Goal: Transaction & Acquisition: Purchase product/service

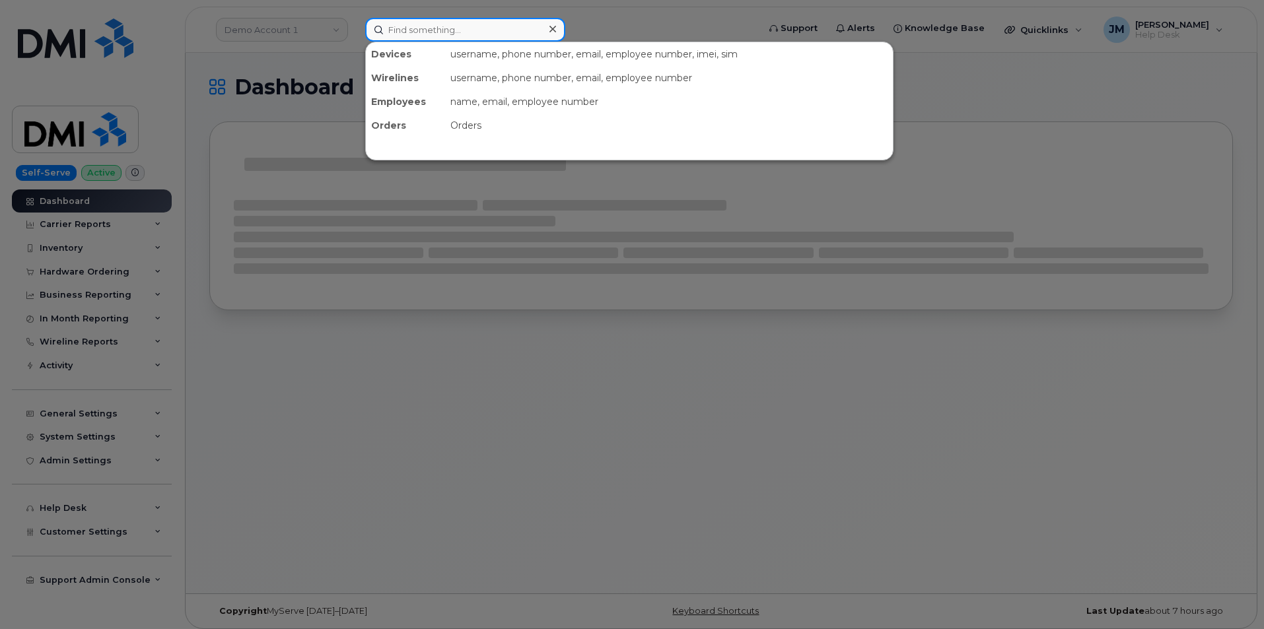
click at [437, 28] on input at bounding box center [465, 30] width 200 height 24
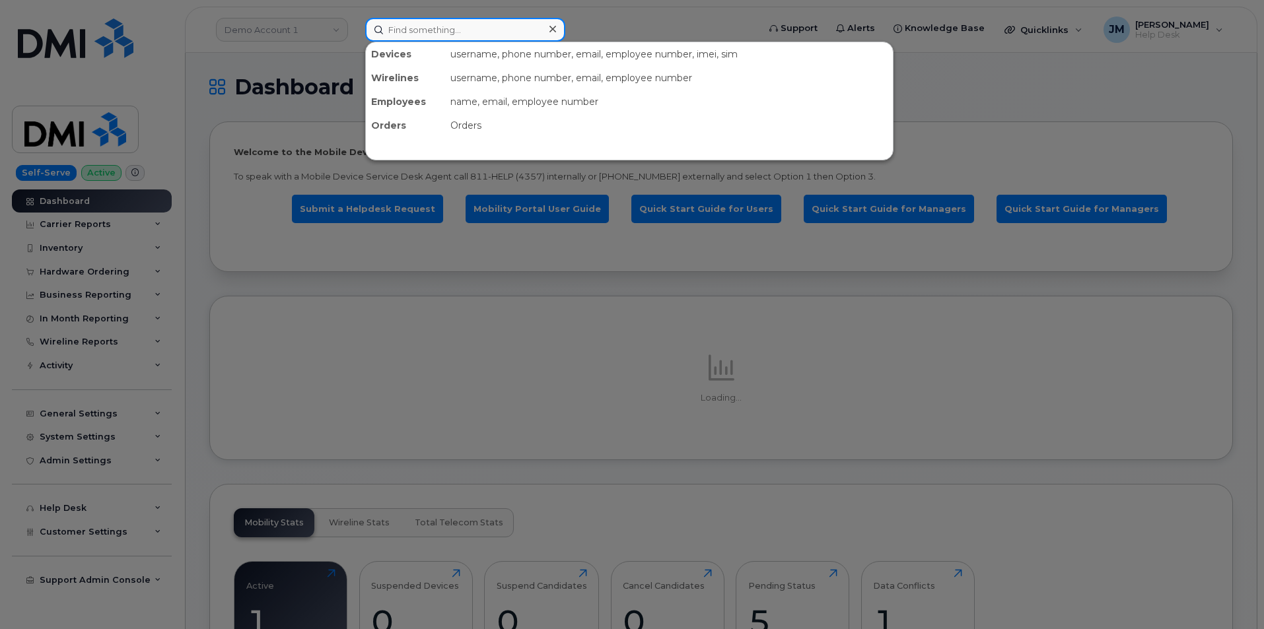
paste input "9087709468"
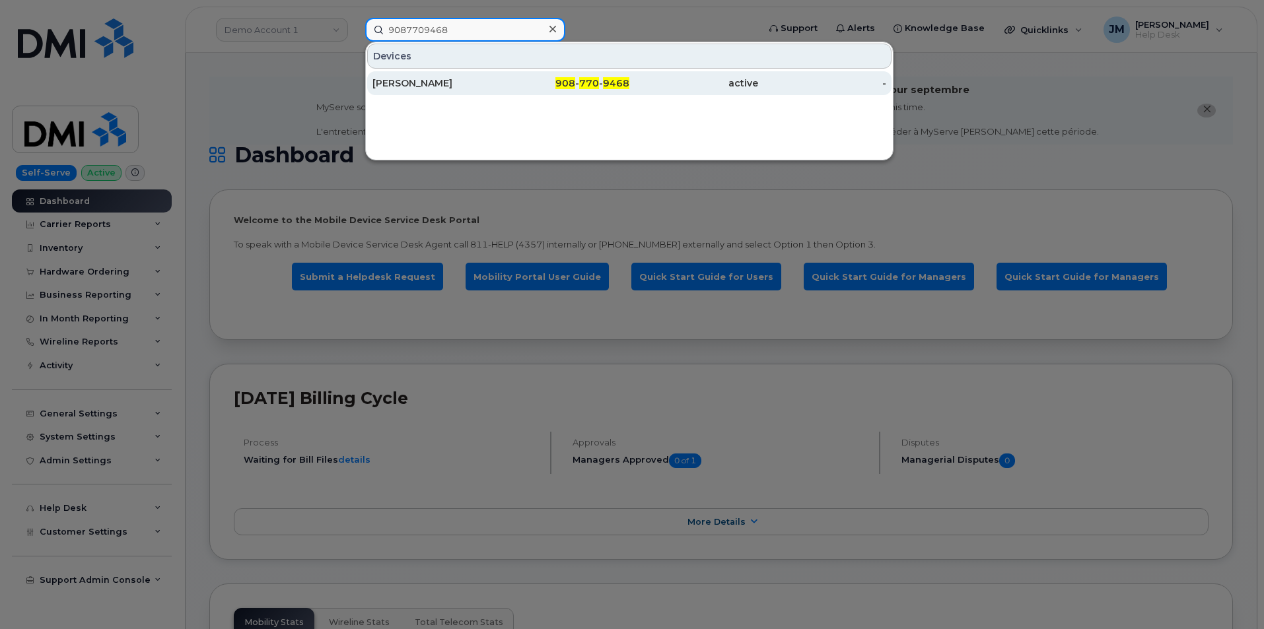
type input "9087709468"
click at [407, 81] on div "[PERSON_NAME]" at bounding box center [436, 83] width 129 height 13
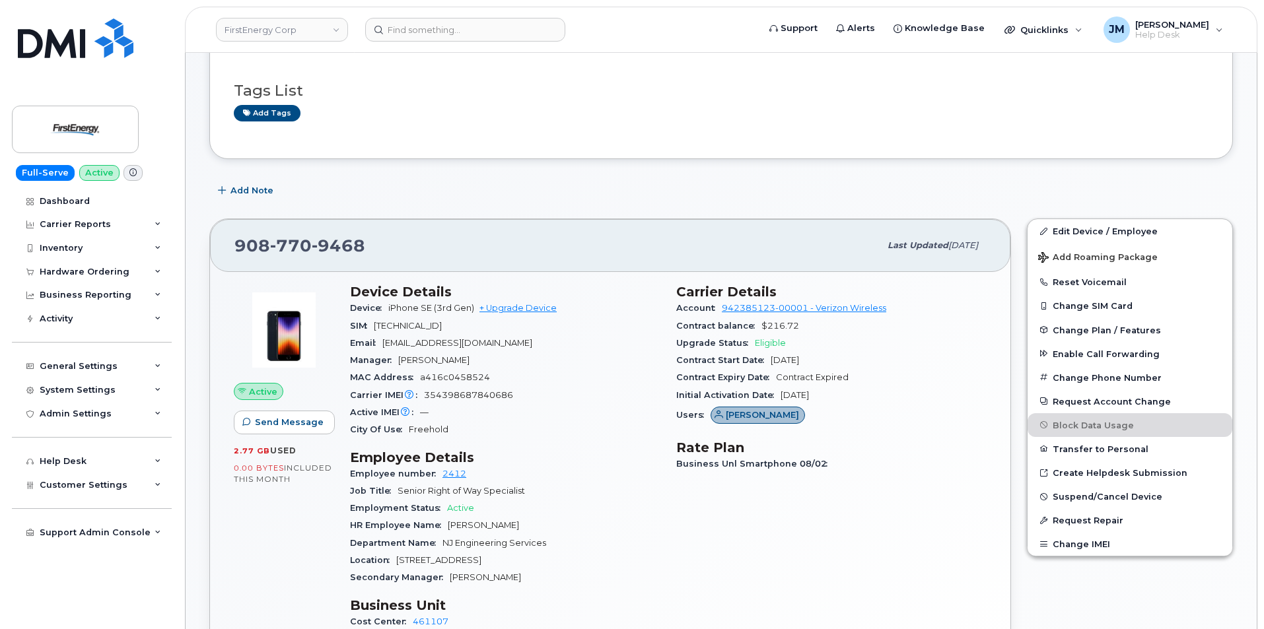
scroll to position [198, 0]
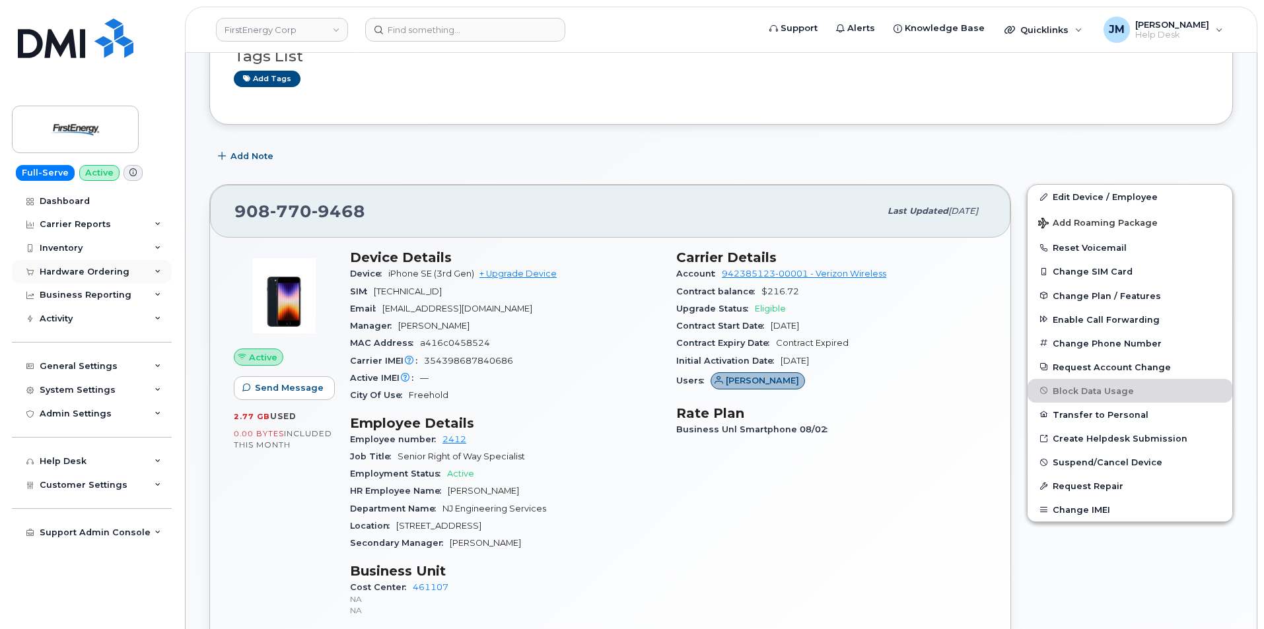
click at [157, 269] on icon at bounding box center [158, 272] width 7 height 7
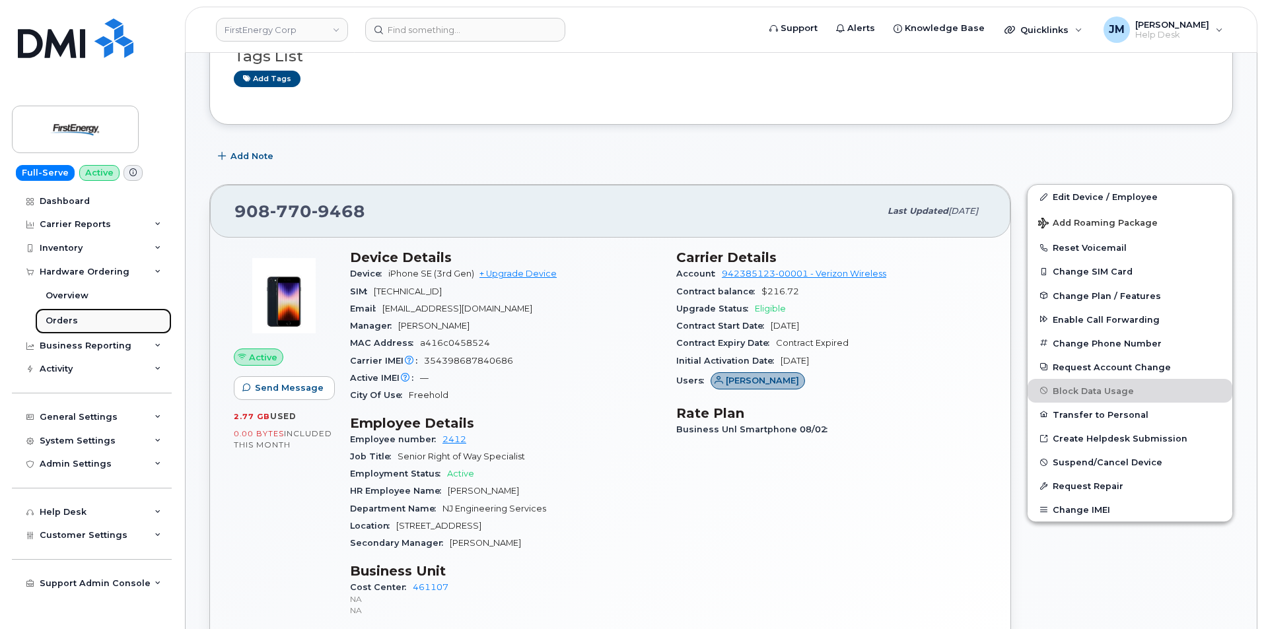
click at [64, 318] on div "Orders" at bounding box center [62, 321] width 32 height 12
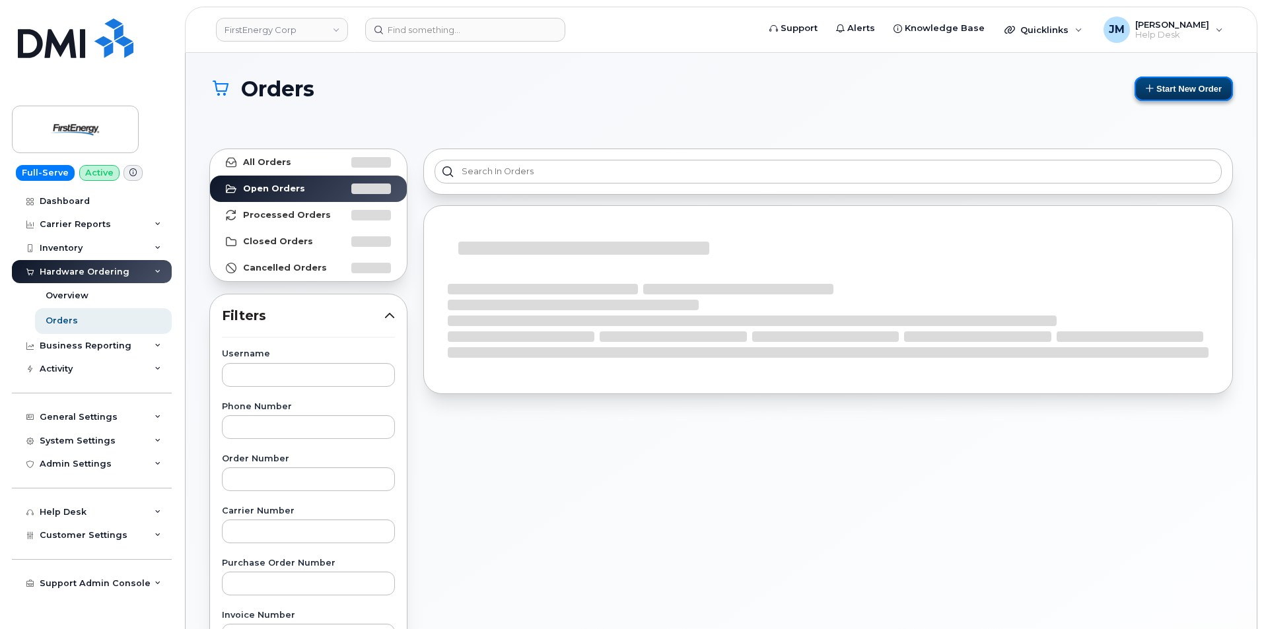
click at [1179, 89] on button "Start New Order" at bounding box center [1184, 89] width 98 height 24
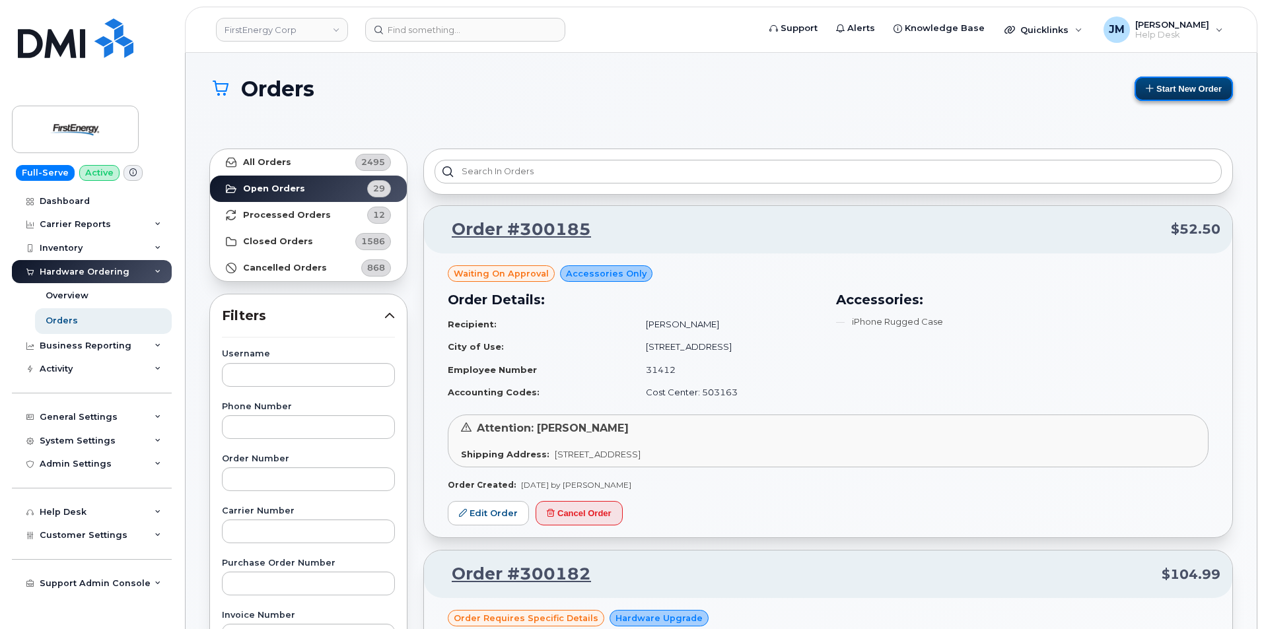
click at [1189, 88] on button "Start New Order" at bounding box center [1184, 89] width 98 height 24
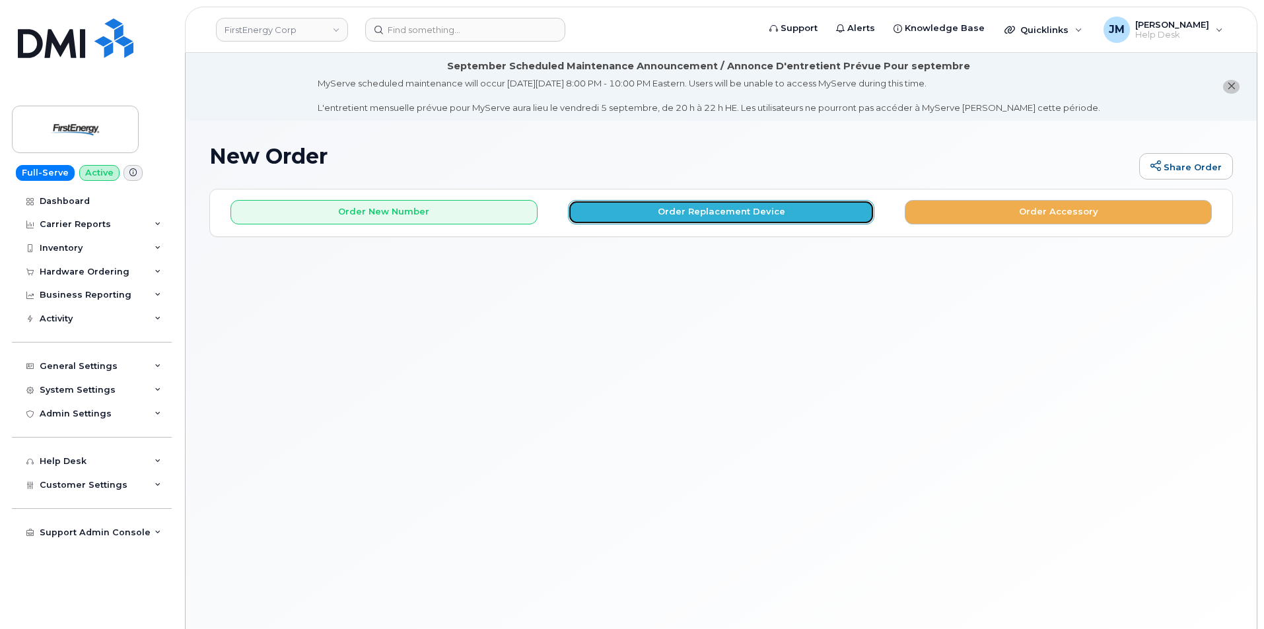
click at [716, 211] on button "Order Replacement Device" at bounding box center [721, 212] width 307 height 24
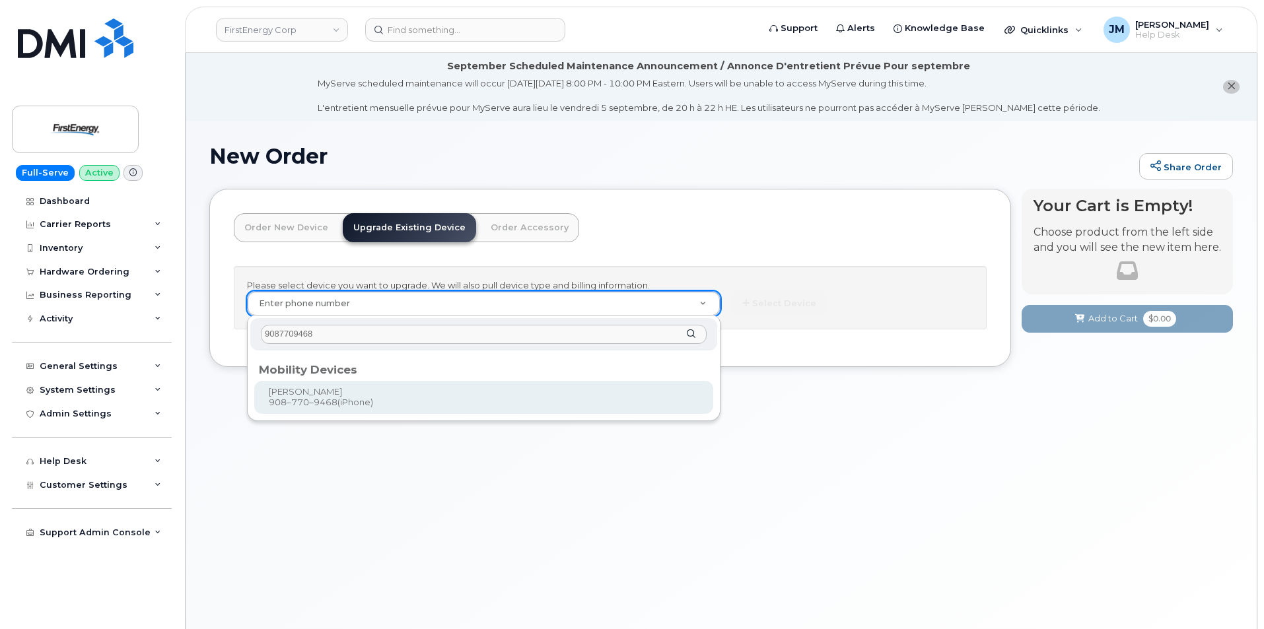
type input "9087709468"
type input "828286"
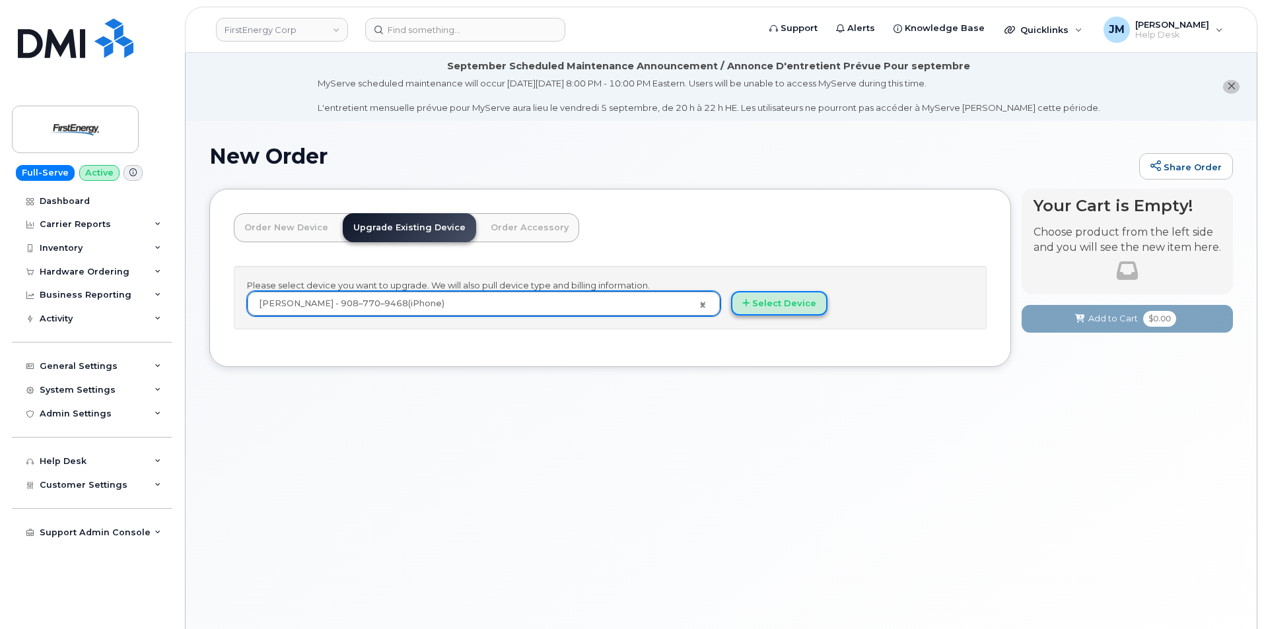
click at [798, 302] on button "Select Device" at bounding box center [779, 303] width 96 height 24
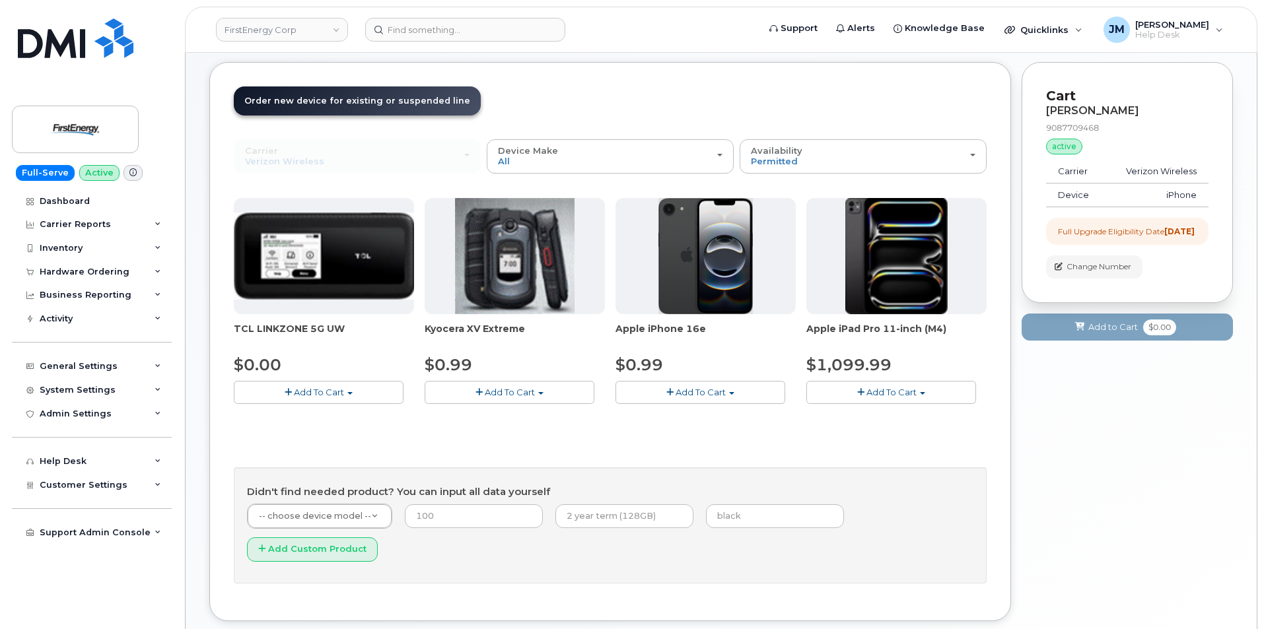
scroll to position [132, 0]
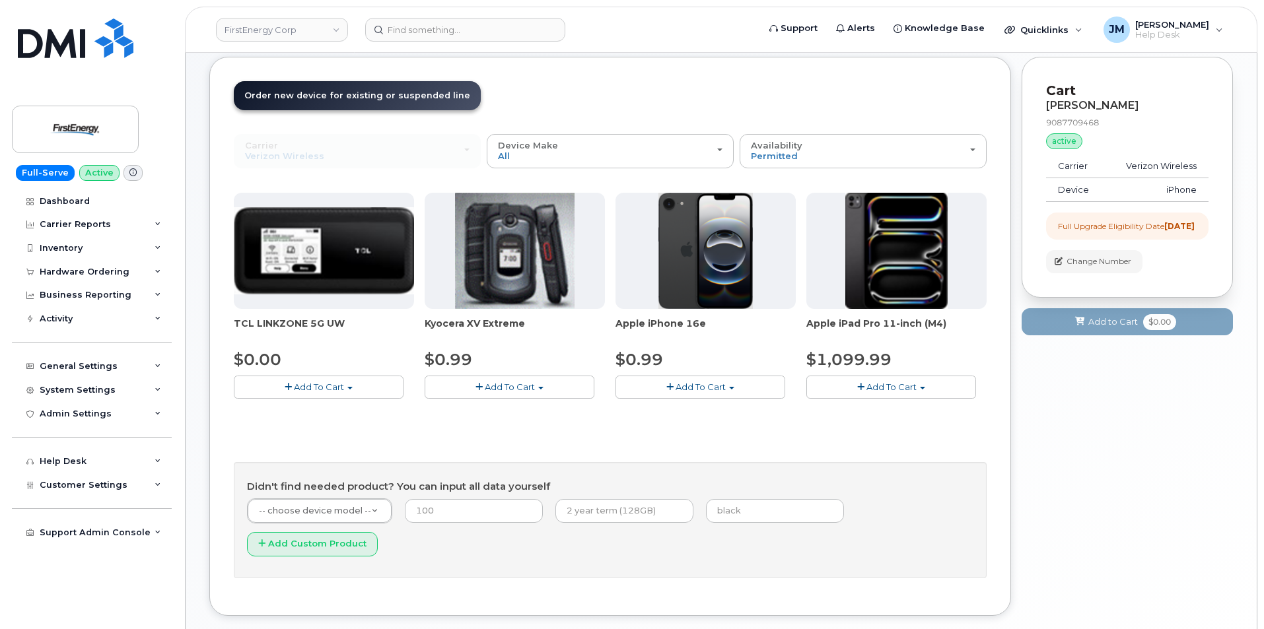
click at [708, 389] on span "Add To Cart" at bounding box center [701, 387] width 50 height 11
click at [669, 414] on link "$0.99 - 2 Year Upgrade" at bounding box center [682, 411] width 127 height 17
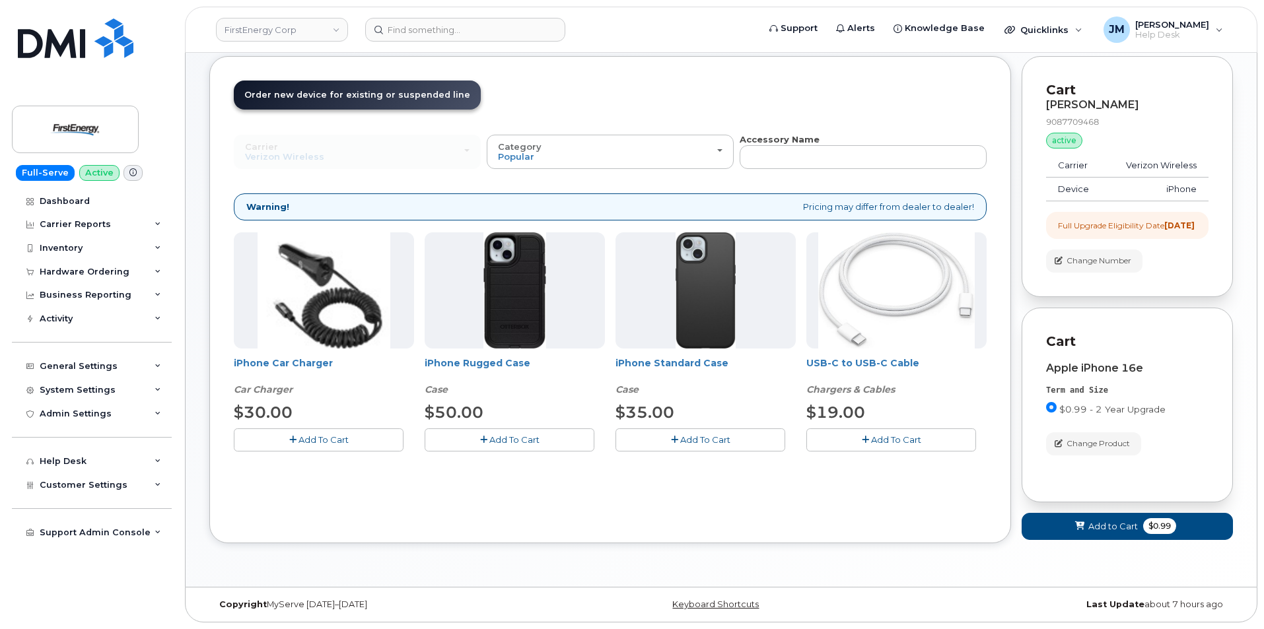
scroll to position [144, 0]
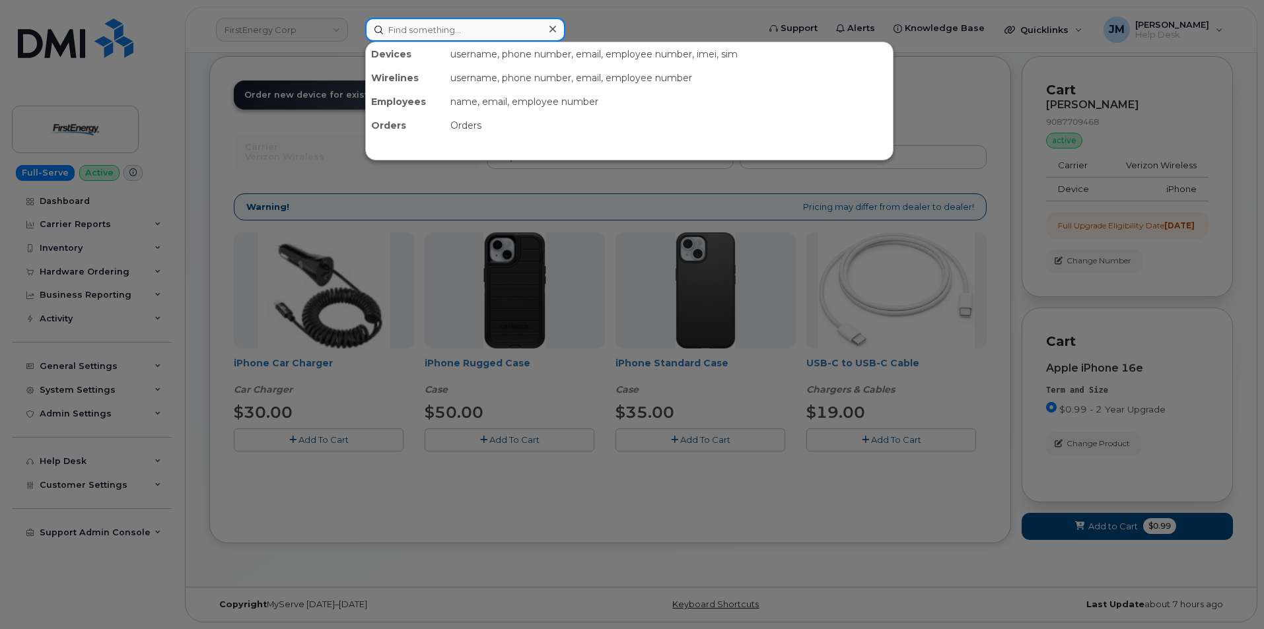
paste input "9087709468"
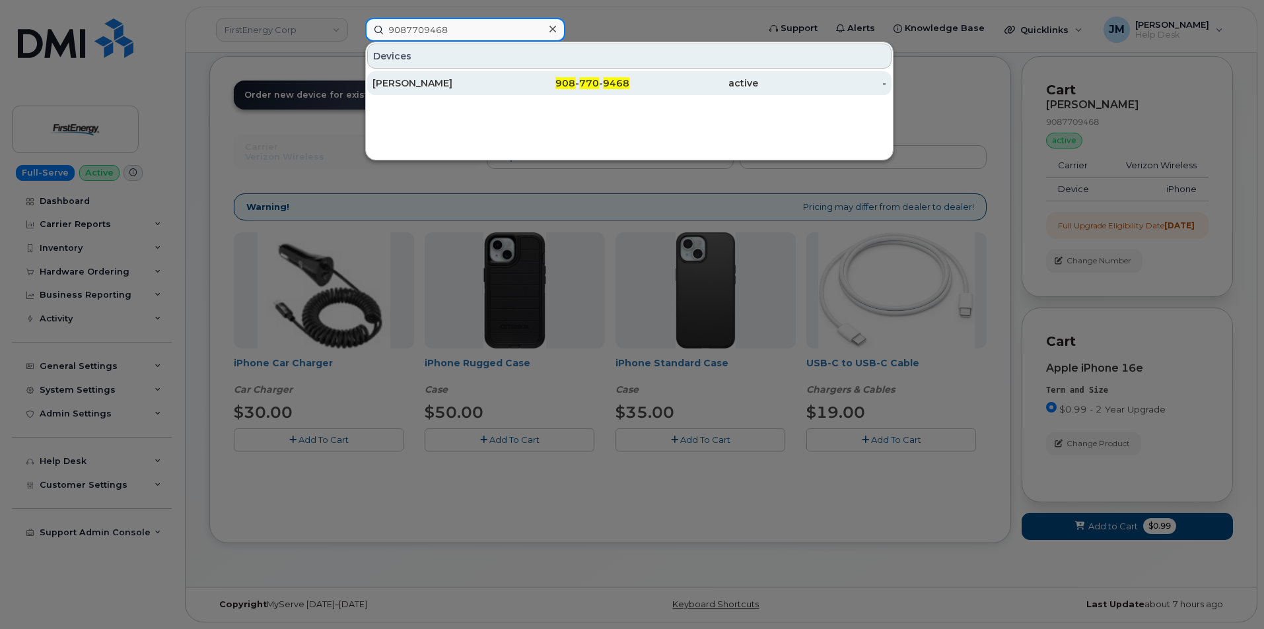
type input "9087709468"
click at [450, 75] on div "[PERSON_NAME]" at bounding box center [436, 83] width 129 height 24
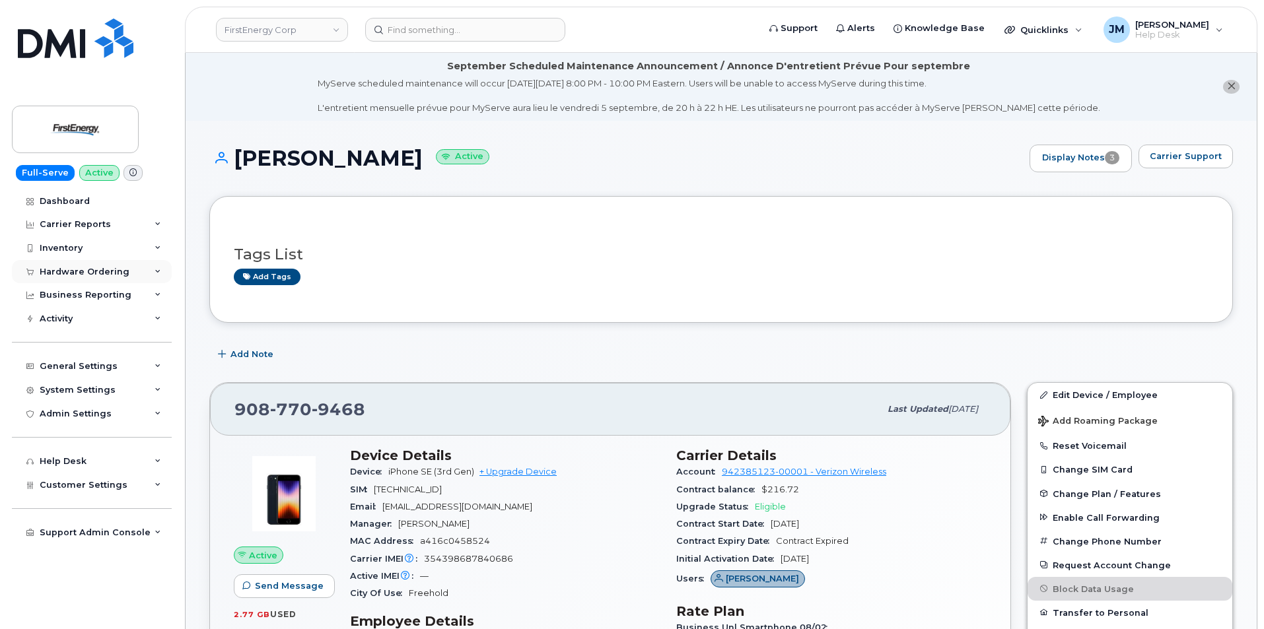
click at [79, 273] on div "Hardware Ordering" at bounding box center [85, 272] width 90 height 11
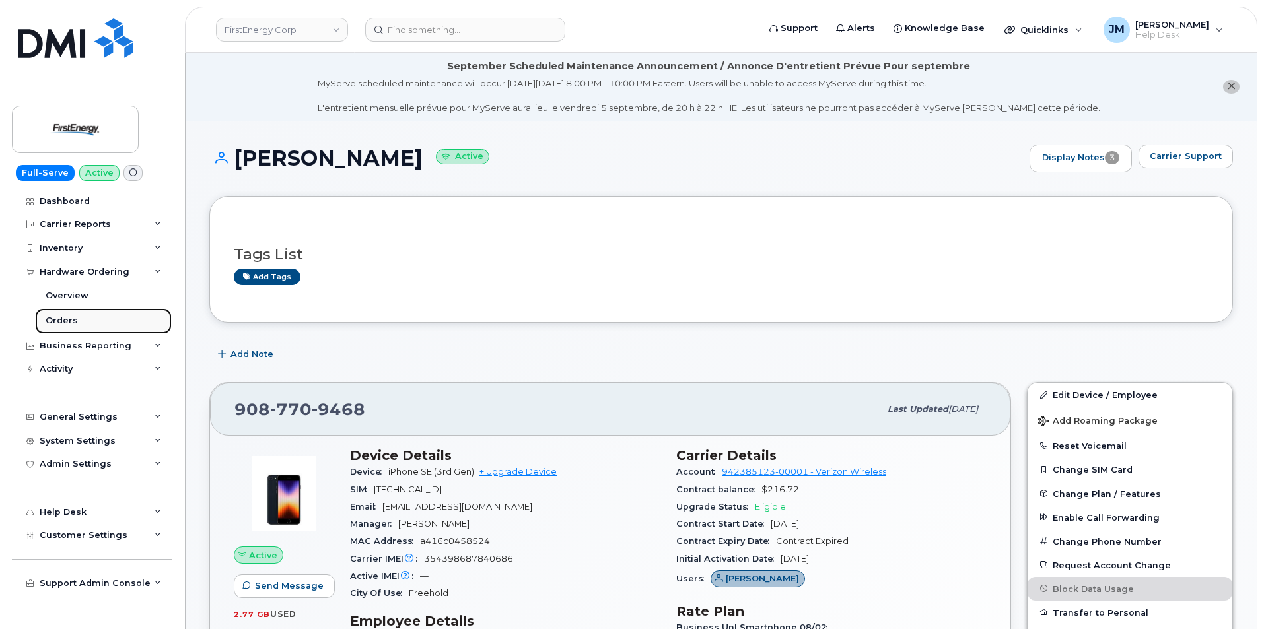
click at [65, 317] on div "Orders" at bounding box center [62, 321] width 32 height 12
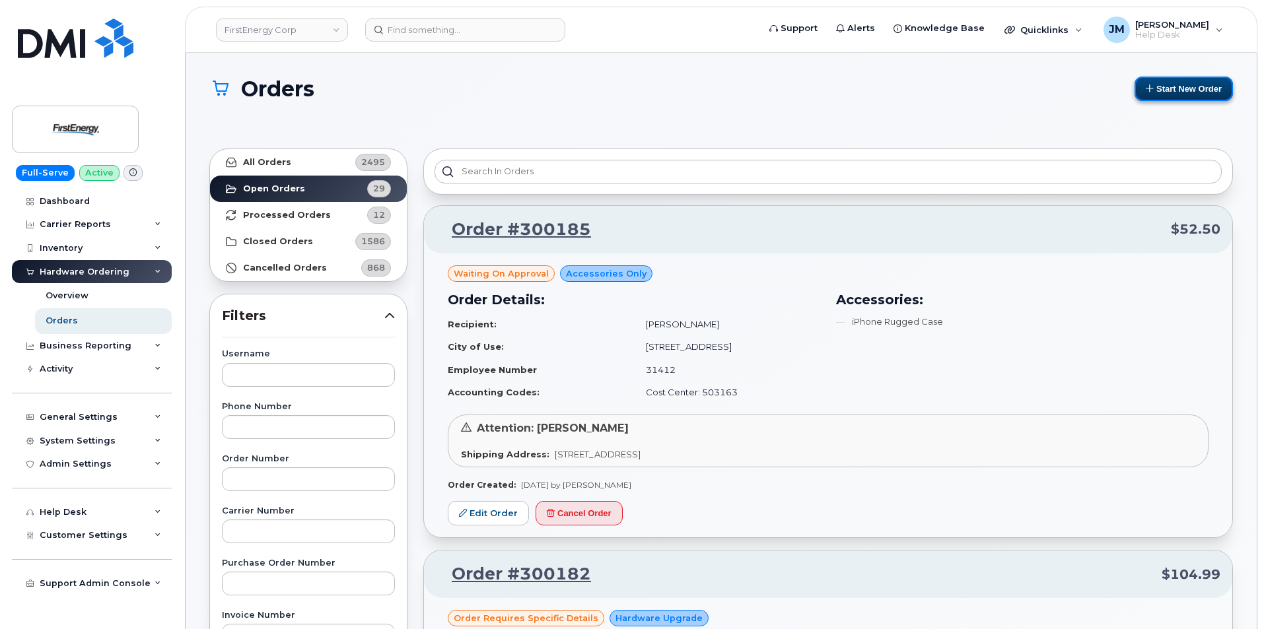
click at [1173, 94] on button "Start New Order" at bounding box center [1184, 89] width 98 height 24
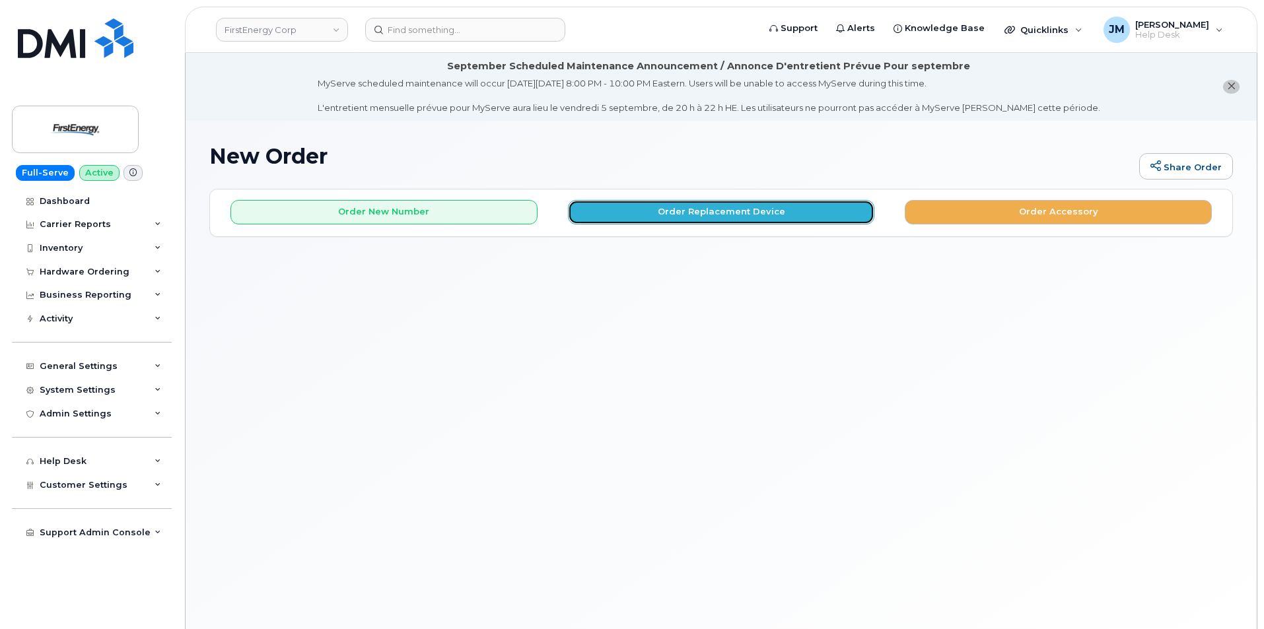
click at [693, 213] on button "Order Replacement Device" at bounding box center [721, 212] width 307 height 24
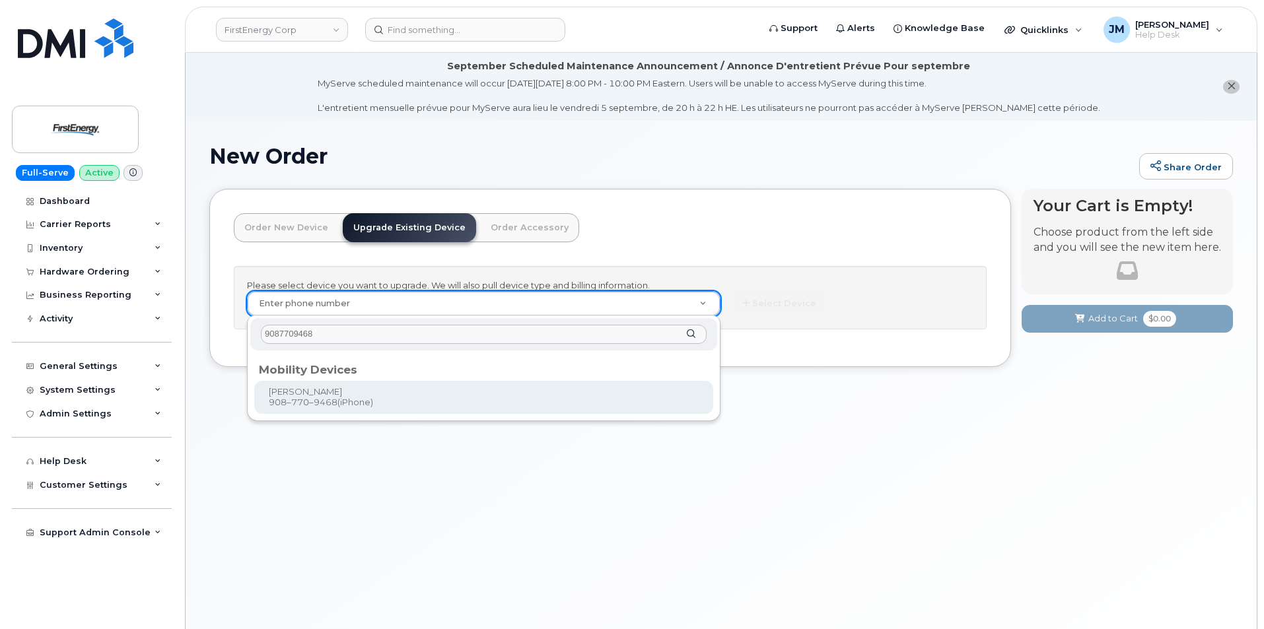
type input "9087709468"
type input "828286"
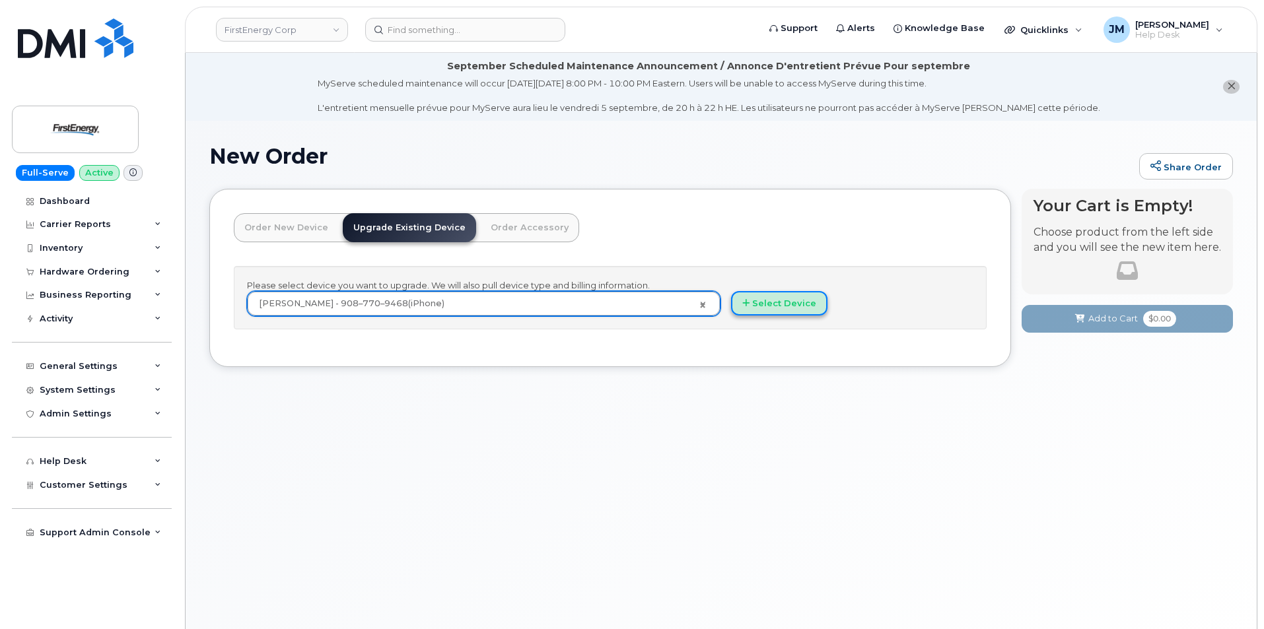
click at [781, 306] on button "Select Device" at bounding box center [779, 303] width 96 height 24
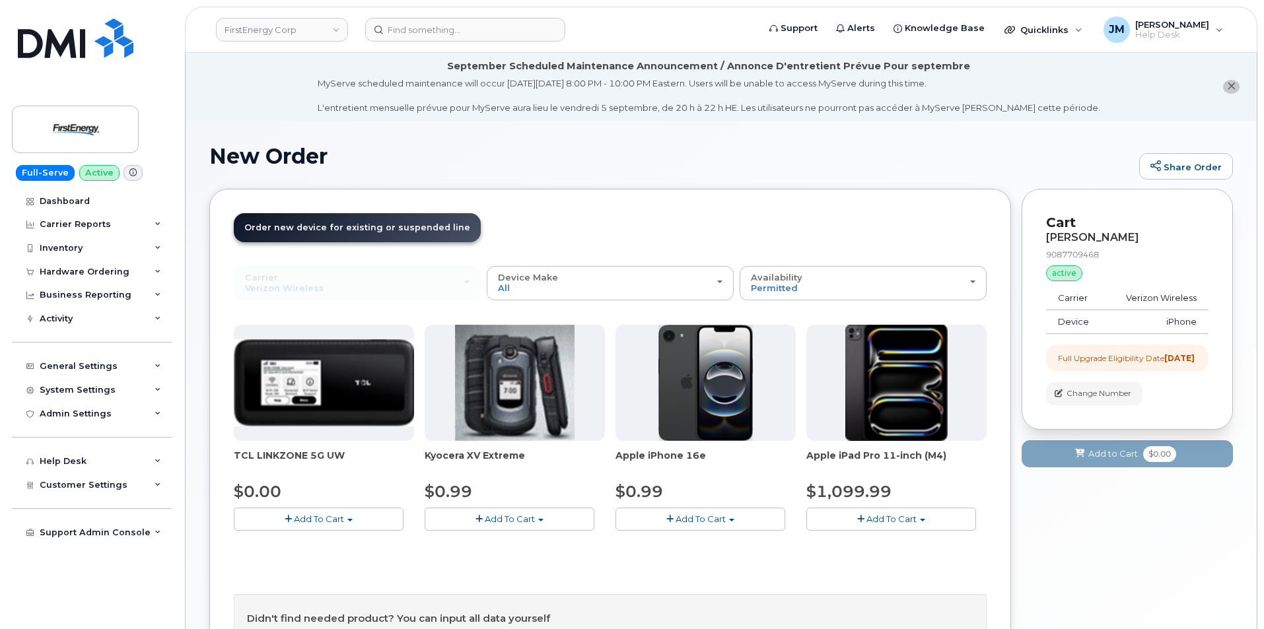
click at [722, 520] on span "Add To Cart" at bounding box center [701, 519] width 50 height 11
click at [682, 543] on link "$0.99 - 2 Year Upgrade" at bounding box center [682, 544] width 127 height 17
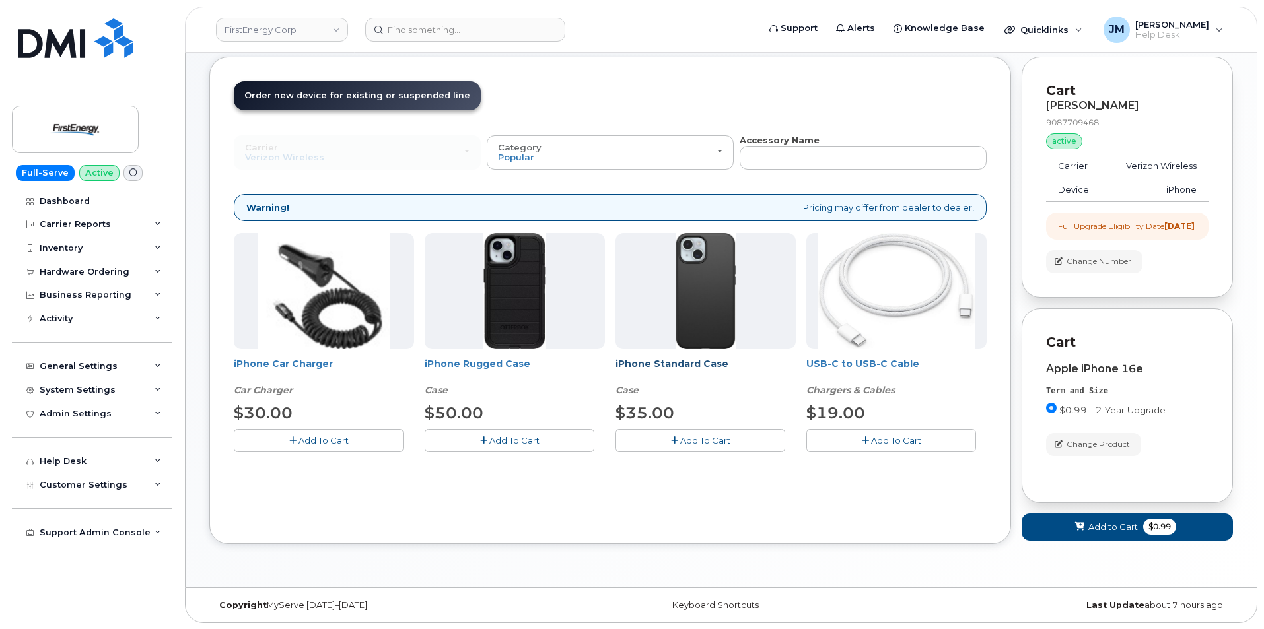
scroll to position [144, 0]
click at [522, 435] on span "Add To Cart" at bounding box center [514, 440] width 50 height 11
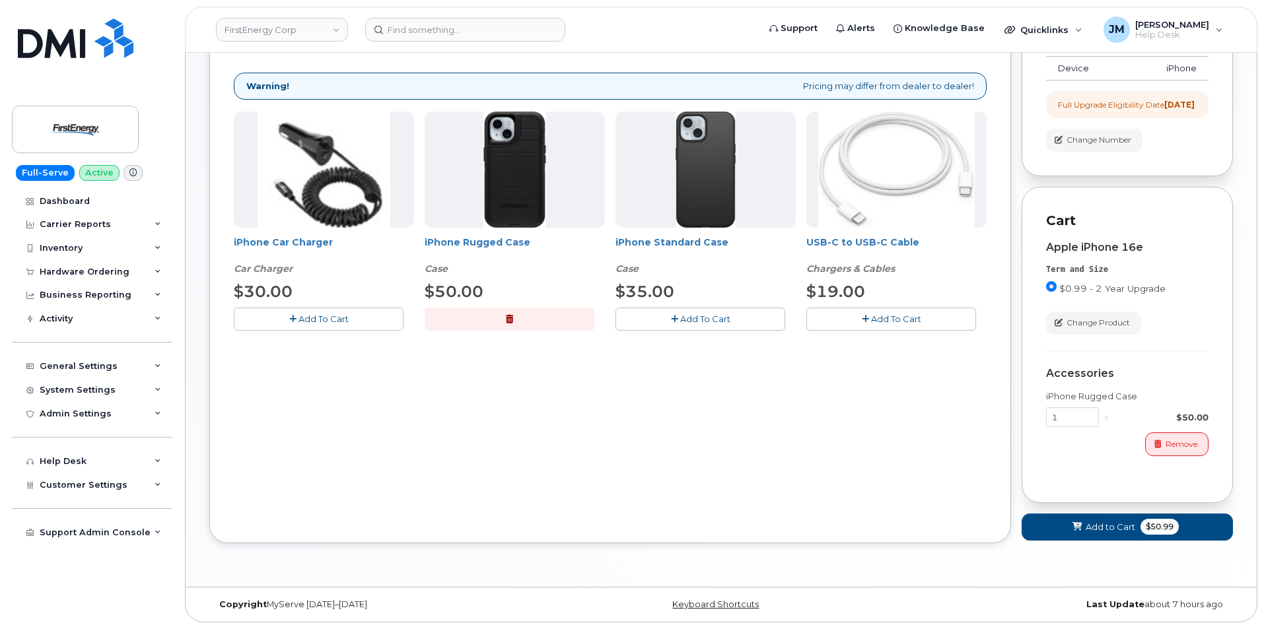
scroll to position [265, 0]
click at [1123, 527] on span "Add to Cart" at bounding box center [1111, 527] width 50 height 13
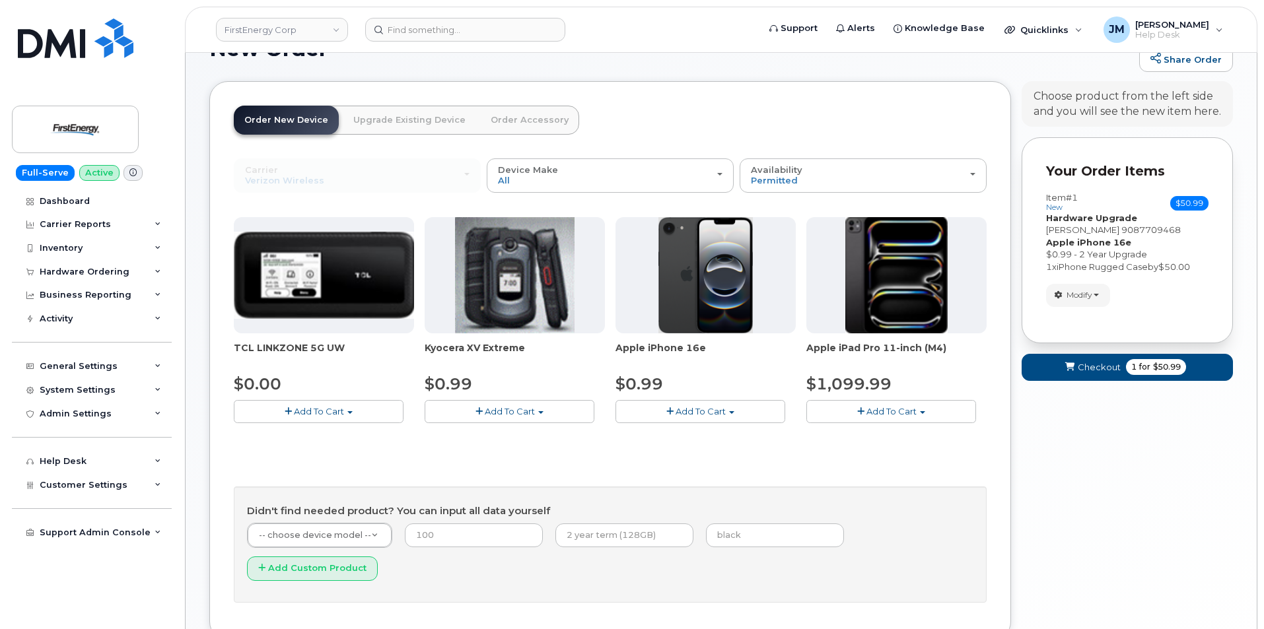
scroll to position [172, 0]
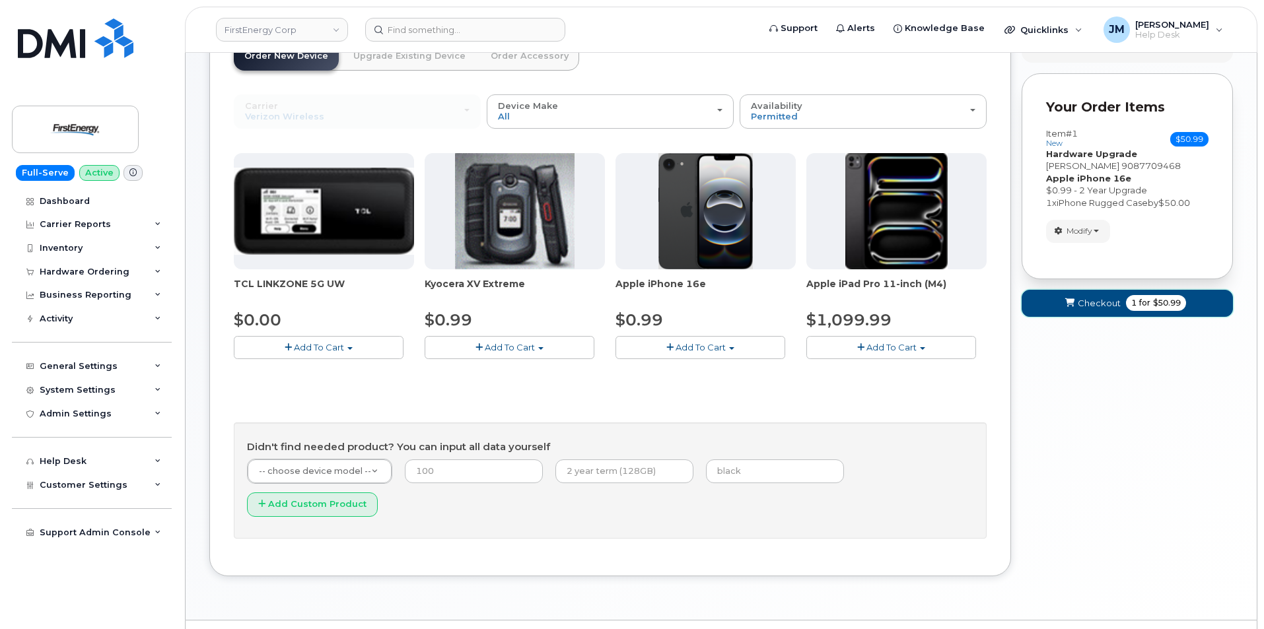
click at [1093, 300] on span "Checkout" at bounding box center [1099, 303] width 43 height 13
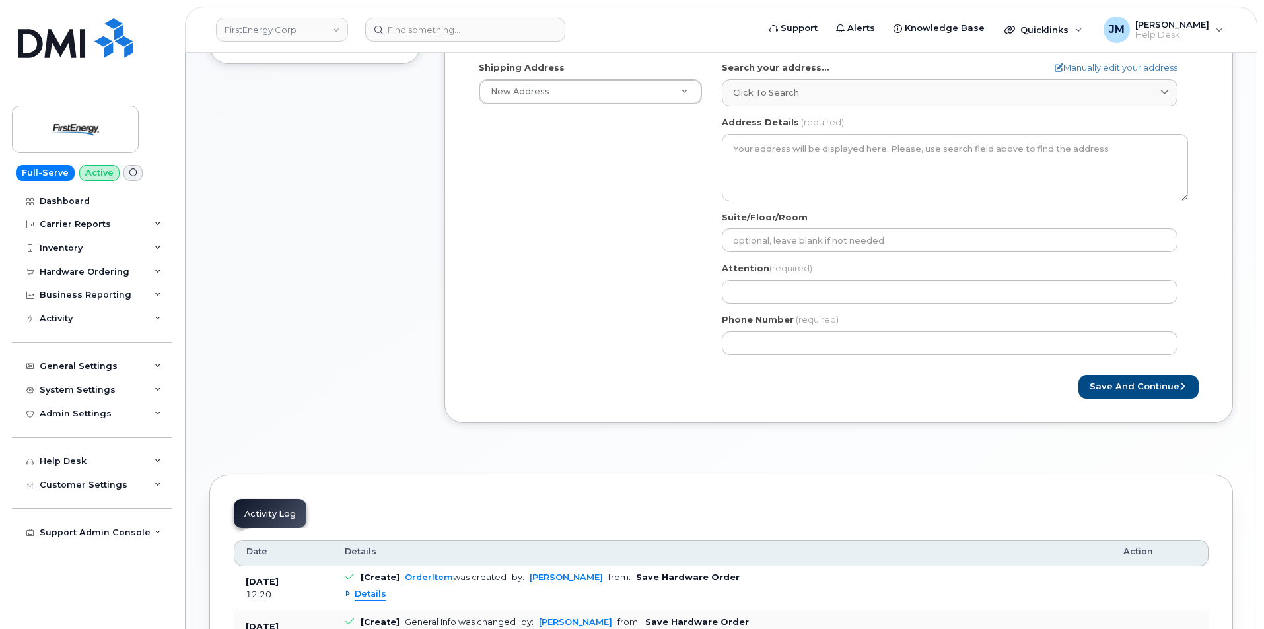
scroll to position [530, 0]
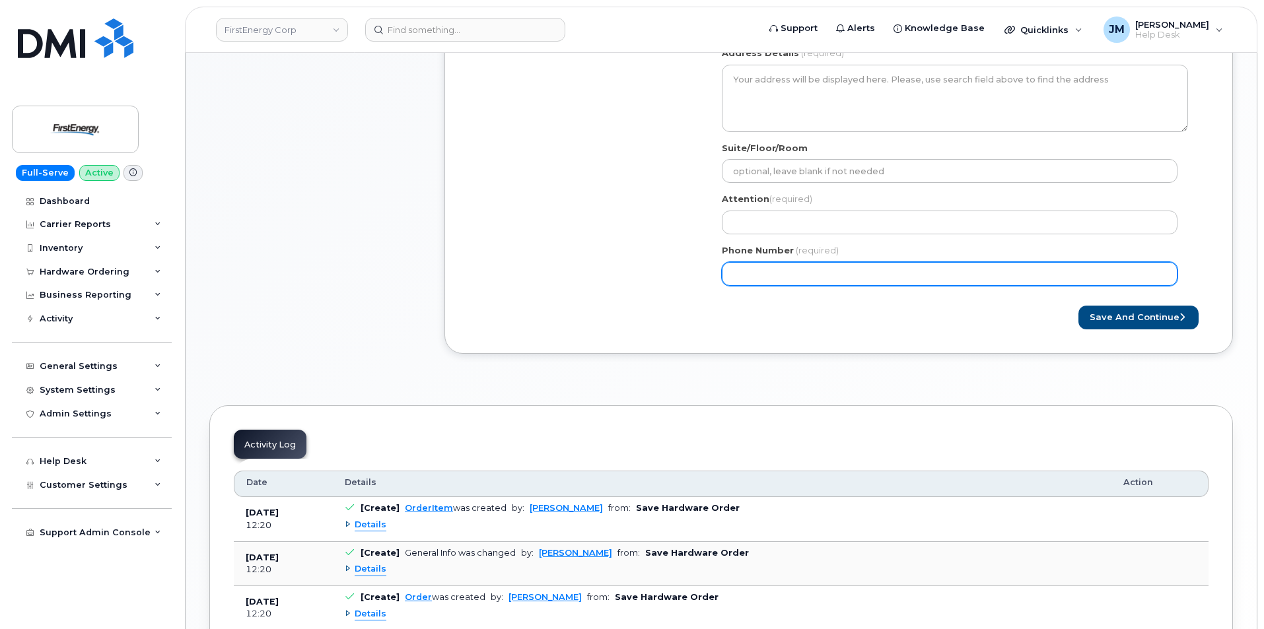
paste input "9087709468"
select select
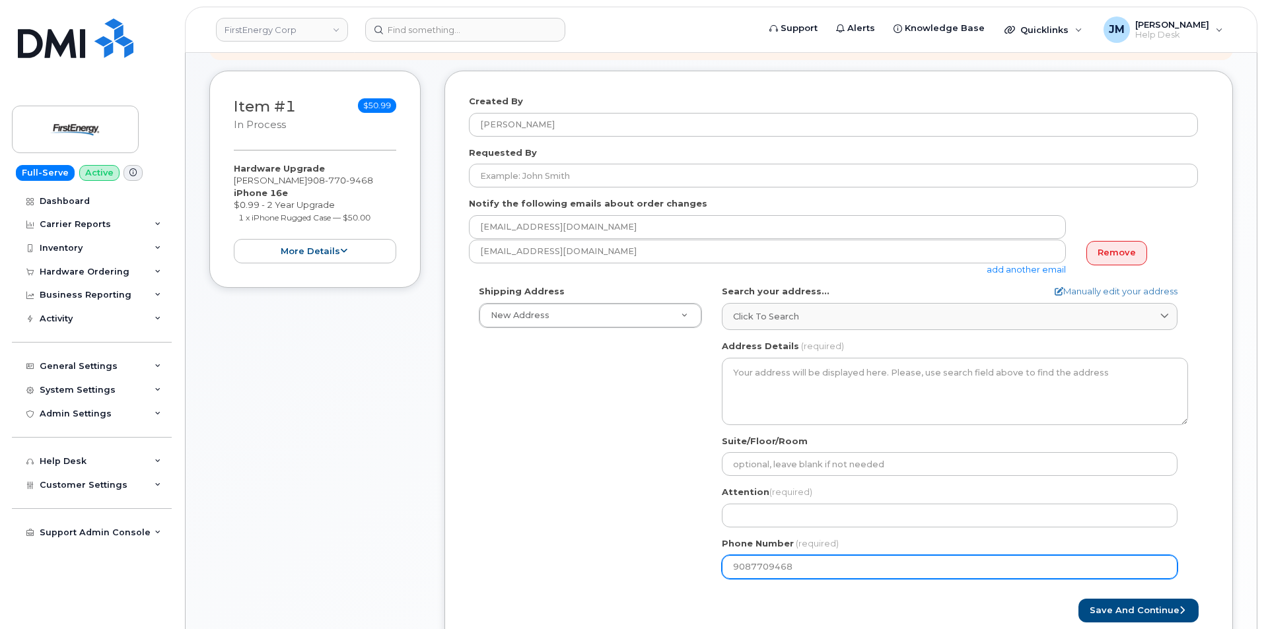
scroll to position [199, 0]
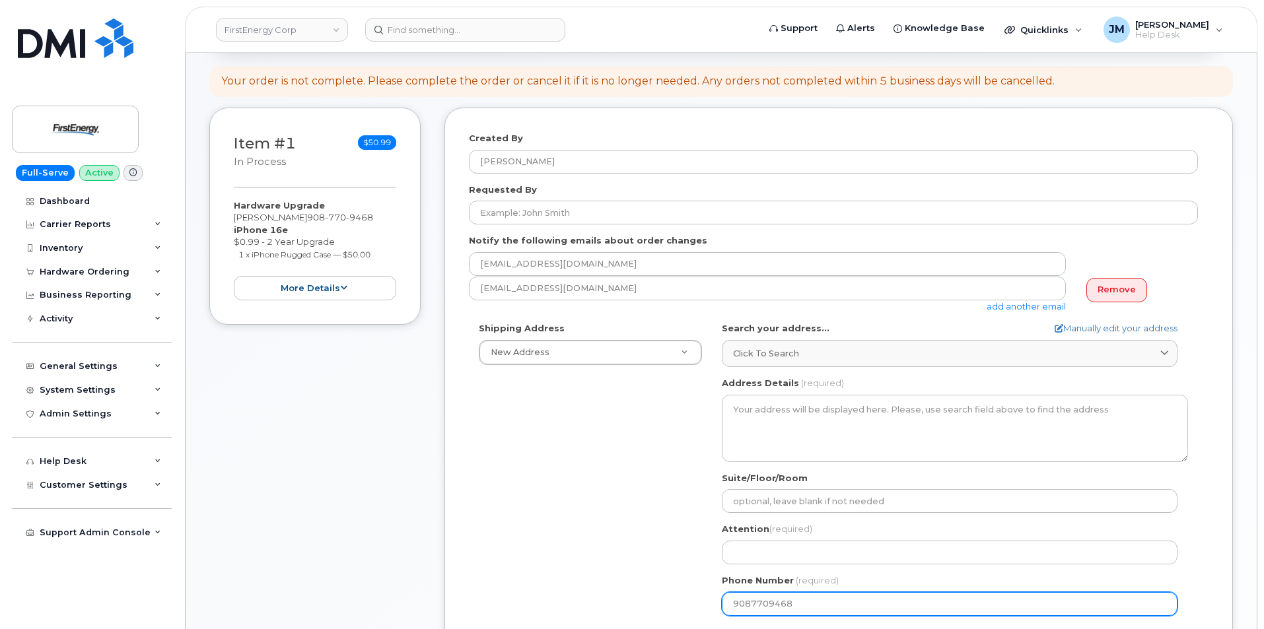
type input "9087709468"
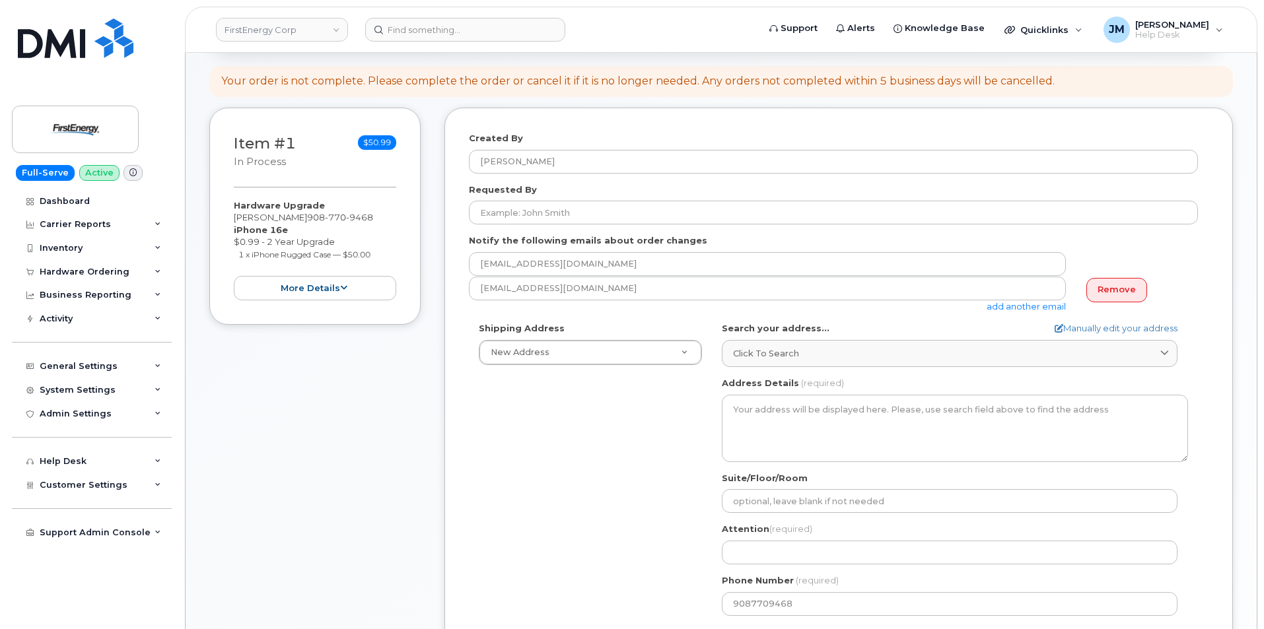
drag, startPoint x: 320, startPoint y: 217, endPoint x: 240, endPoint y: 219, distance: 79.9
click at [234, 219] on div "Hardware Upgrade [PERSON_NAME] [PHONE_NUMBER] iPhone 16e $0.99 - 2 Year Upgrade…" at bounding box center [315, 250] width 162 height 102
copy div "[PERSON_NAME]"
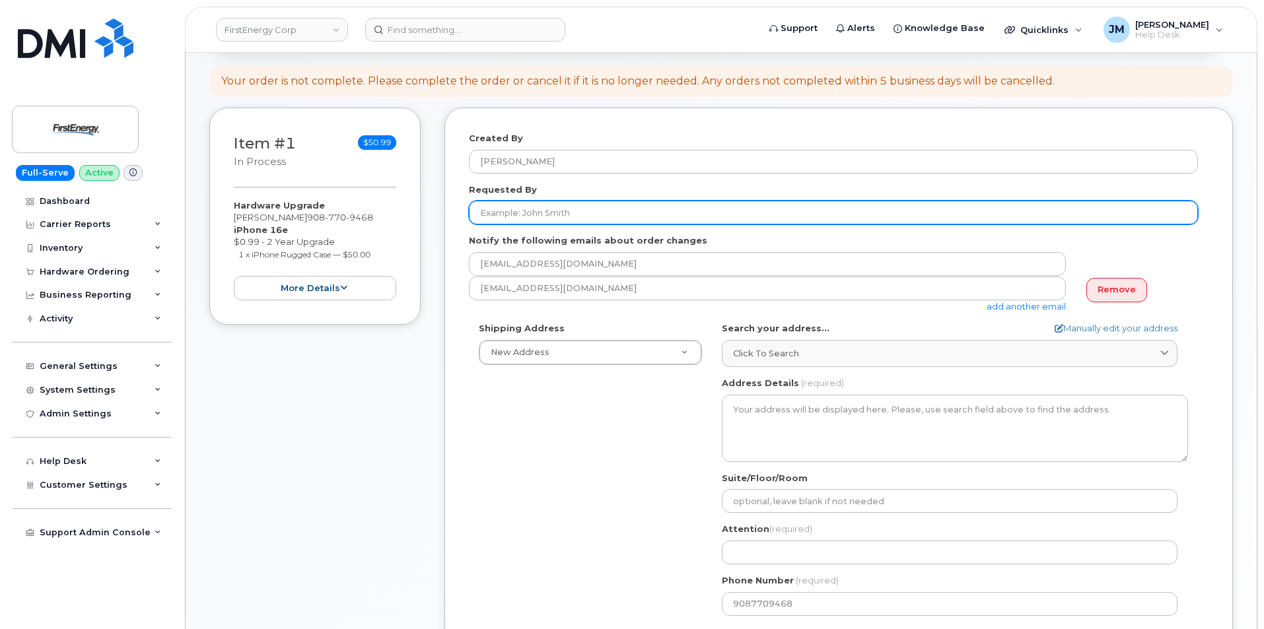
paste input "[PERSON_NAME]"
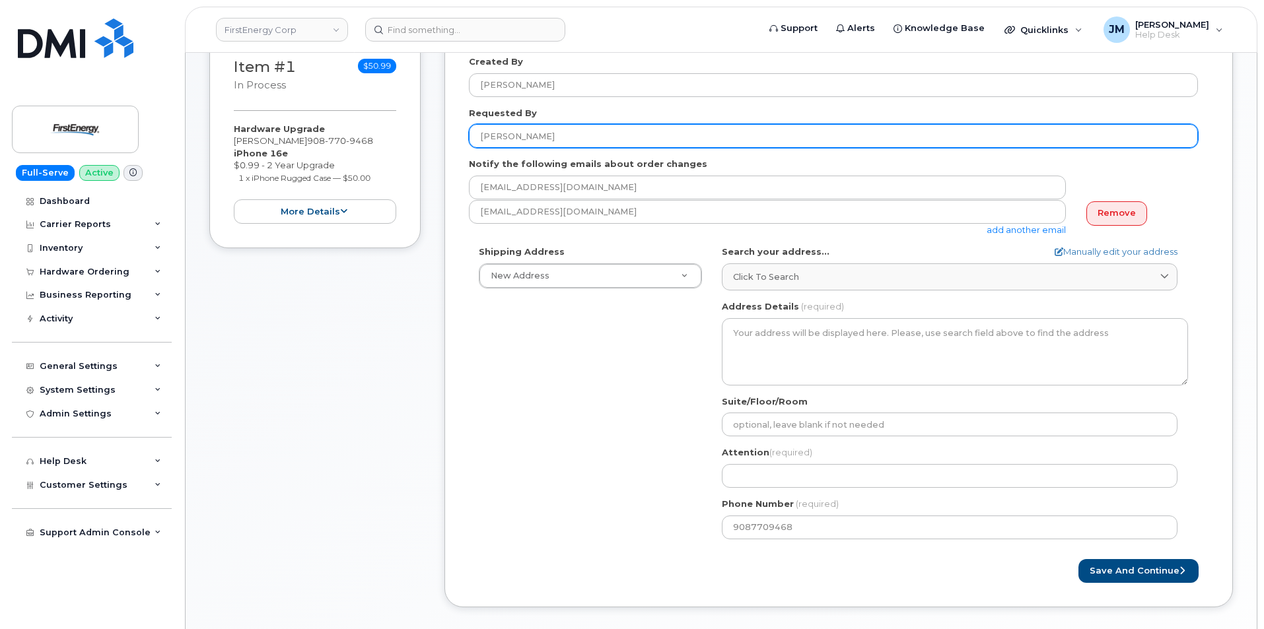
scroll to position [398, 0]
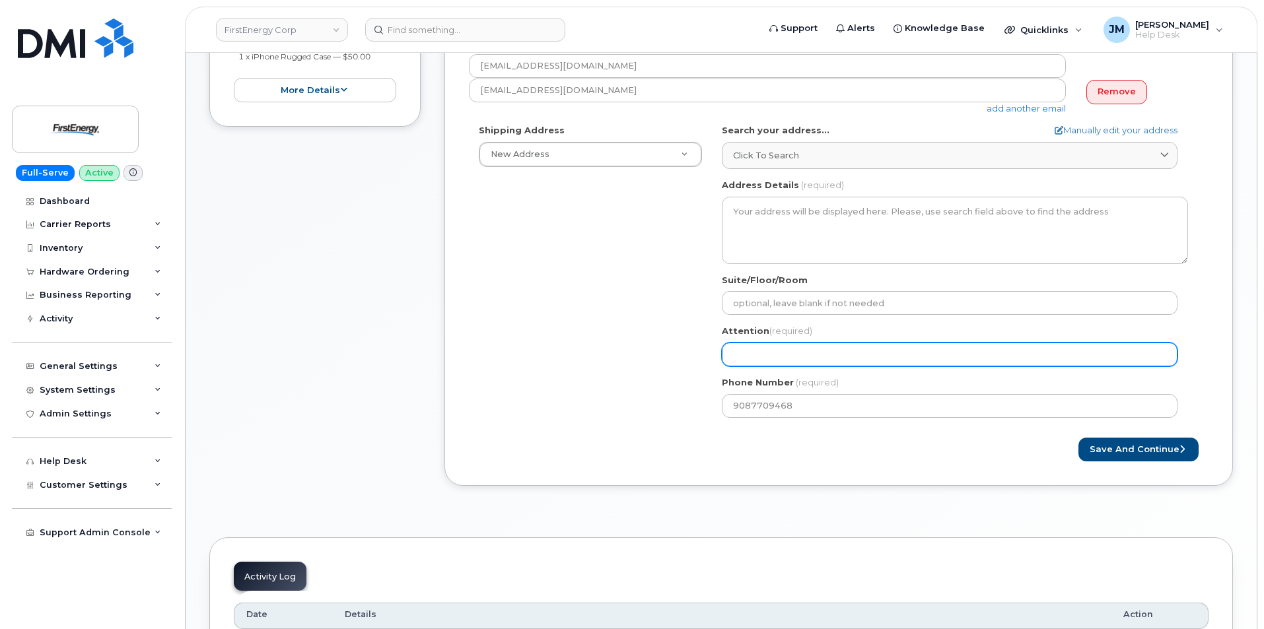
type input "[PERSON_NAME]"
paste input "[PERSON_NAME]"
select select
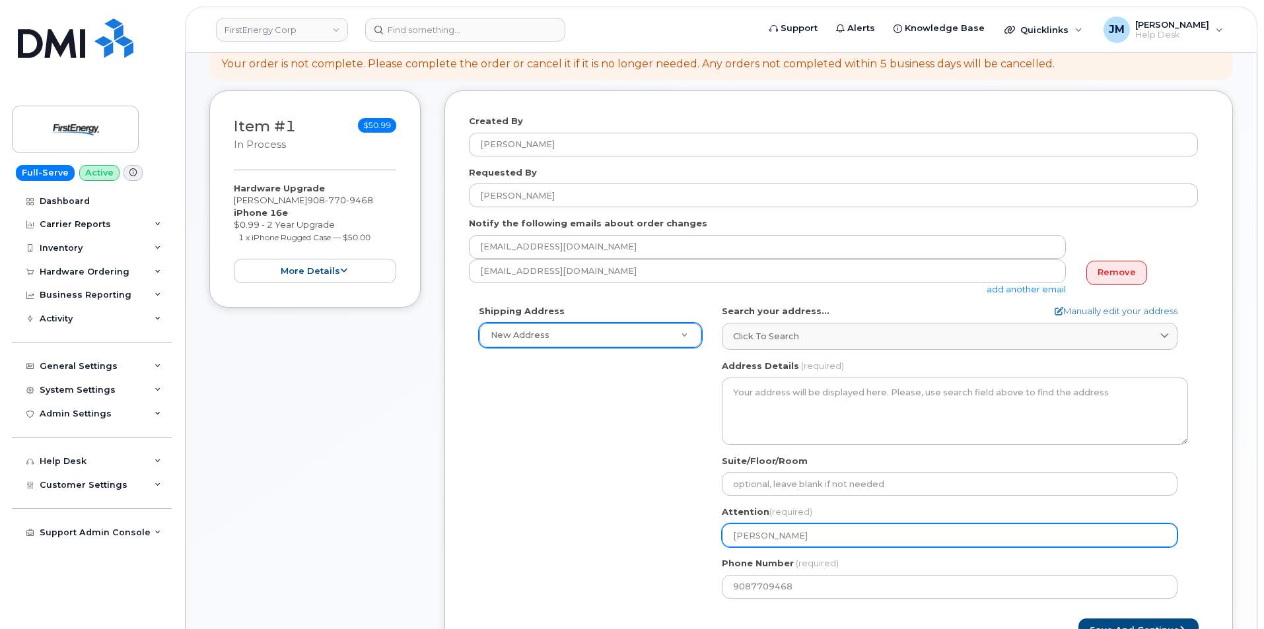
scroll to position [199, 0]
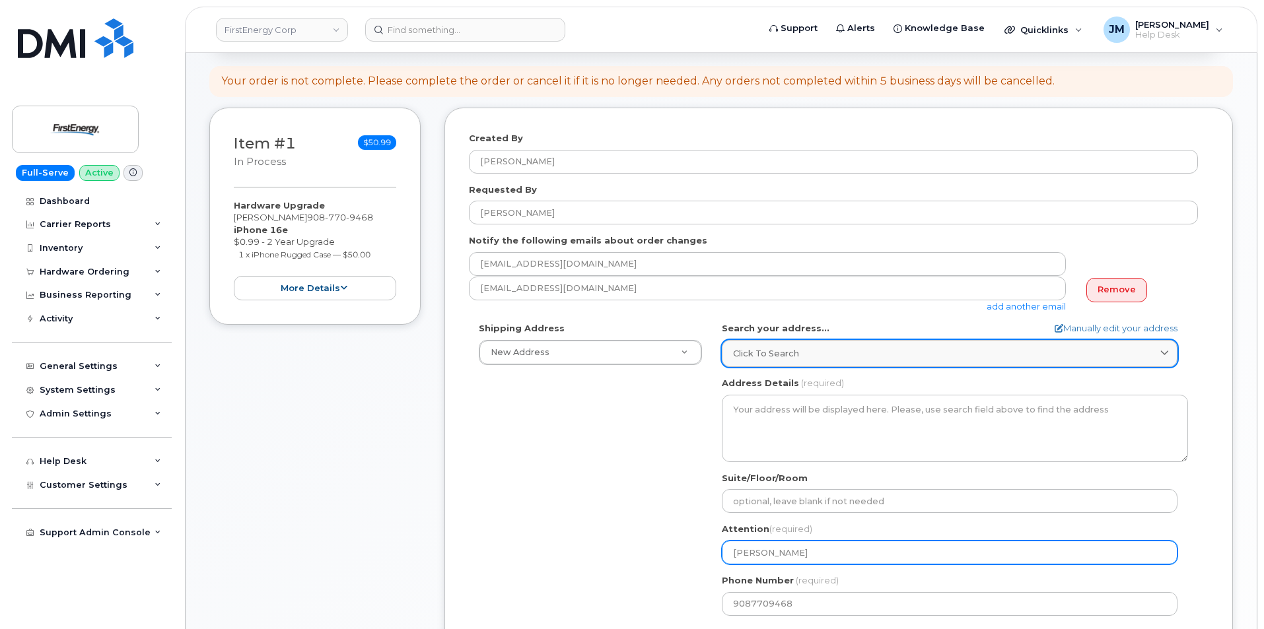
type input "[PERSON_NAME]"
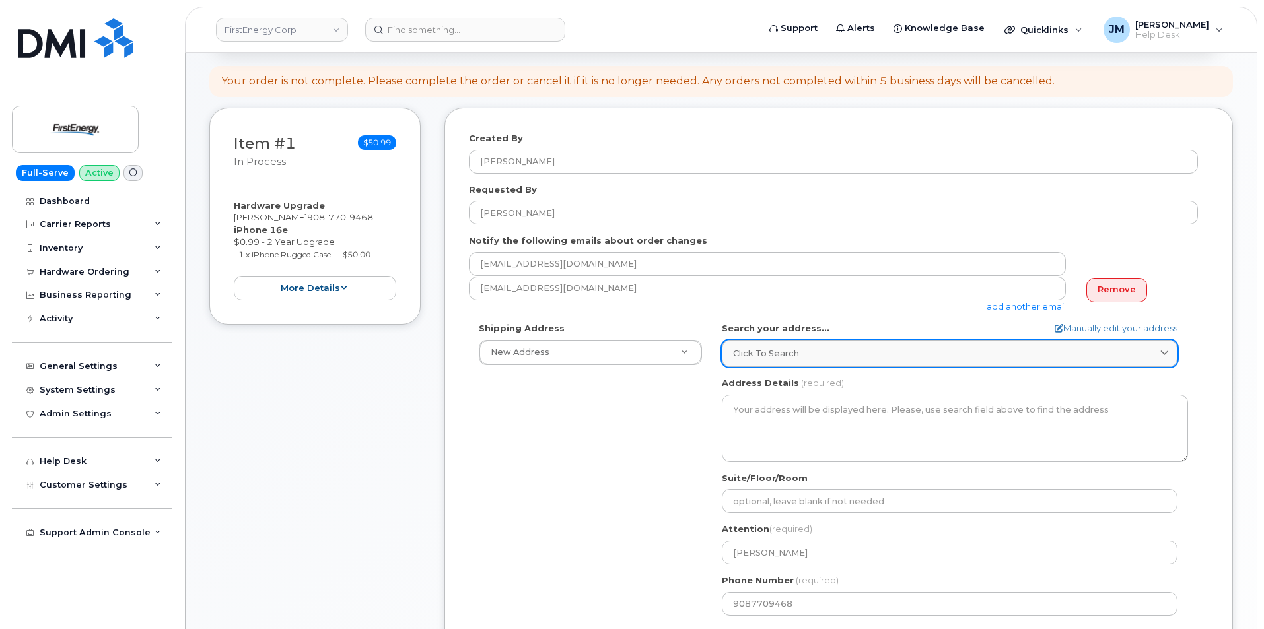
click at [1158, 351] on div "Click to search" at bounding box center [949, 353] width 433 height 13
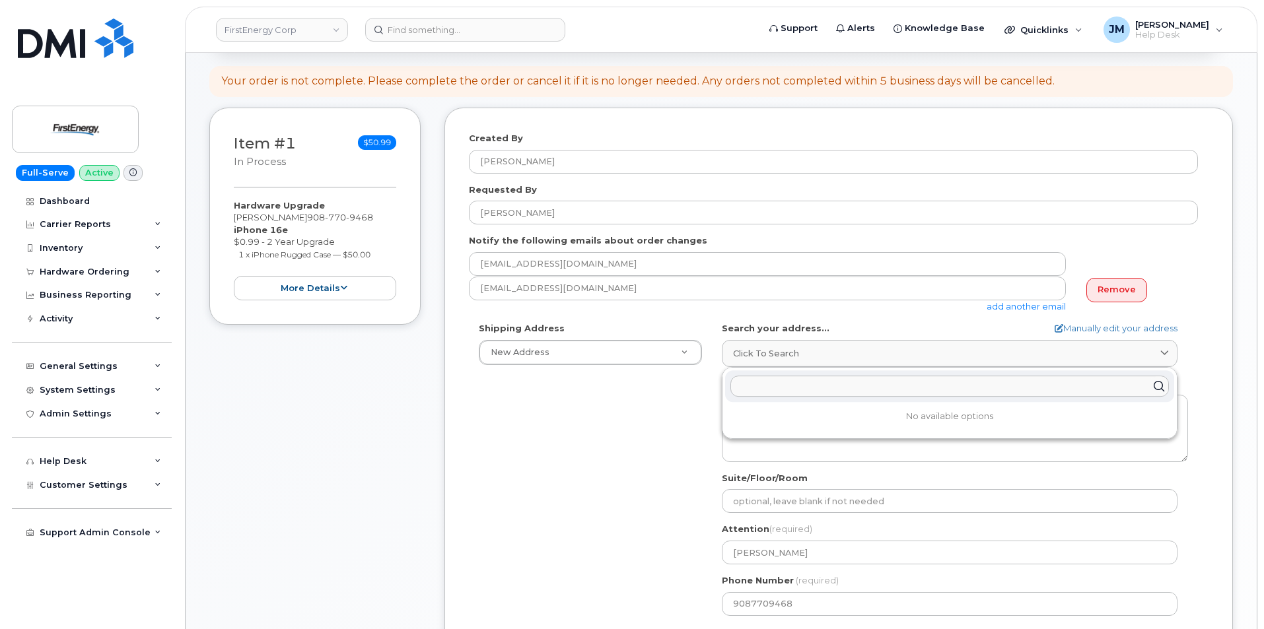
click at [808, 388] on input "text" at bounding box center [949, 386] width 438 height 21
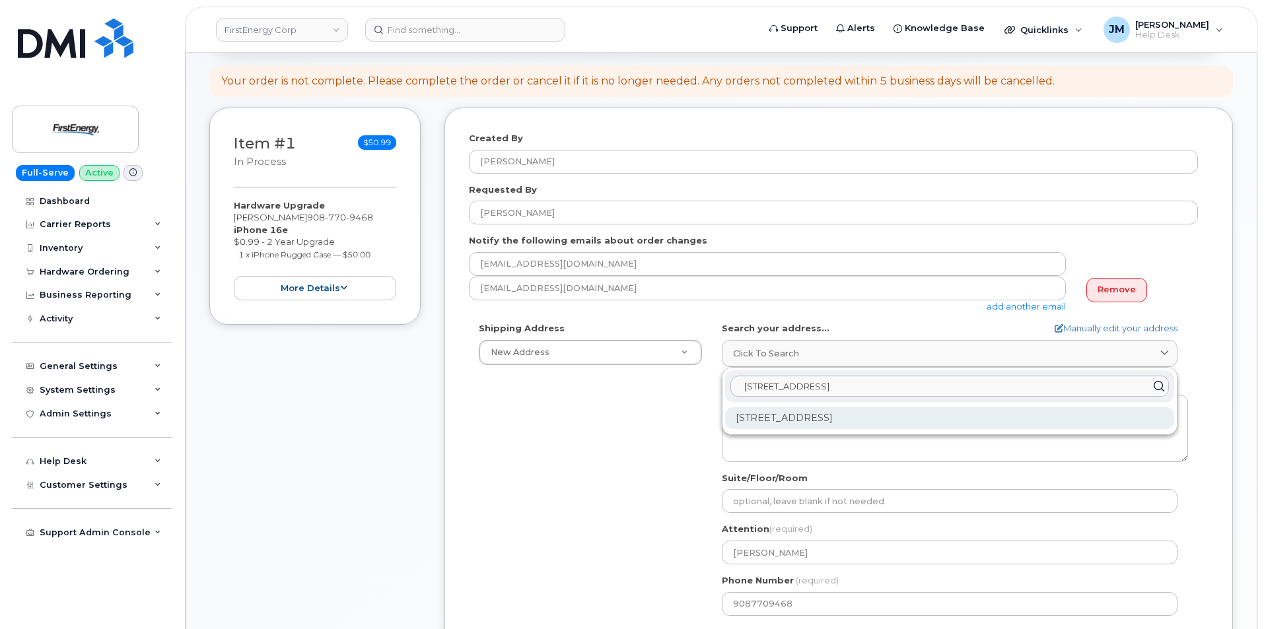
type input "92 Lincoln Ave 07932"
click at [884, 418] on div "92 Lincoln Ave Florham Park NJ 07932-2569" at bounding box center [949, 418] width 449 height 22
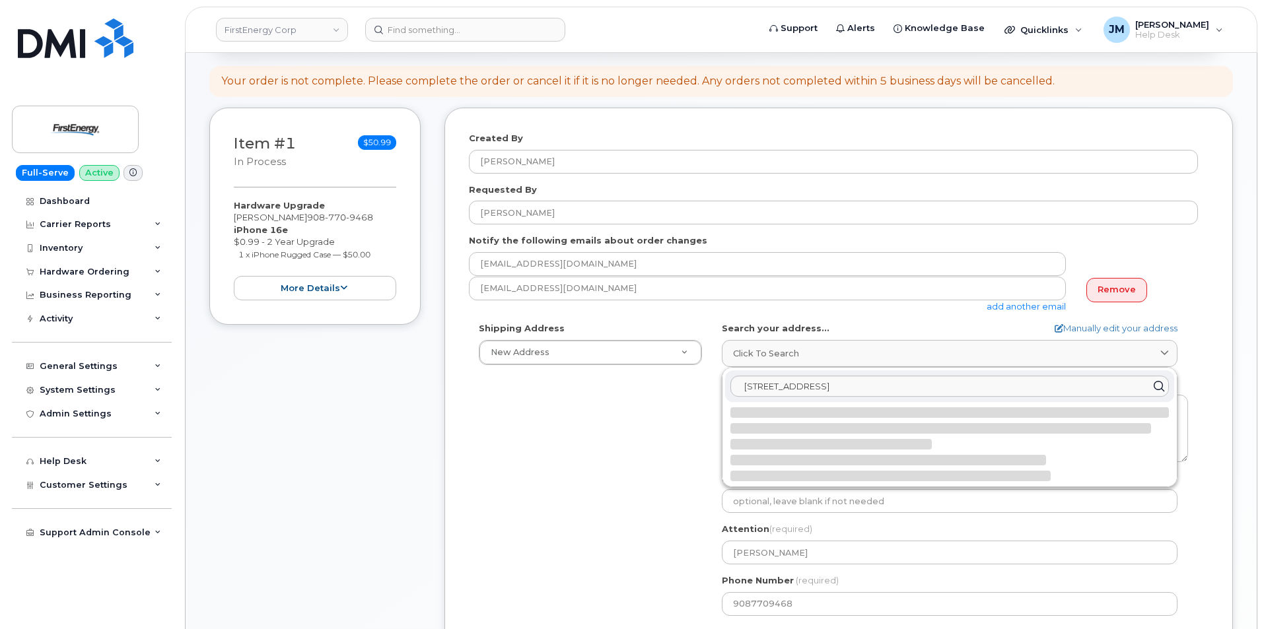
select select
type textarea "92 Lincoln Ave FLORHAM PARK NJ 07932-2569 UNITED STATES"
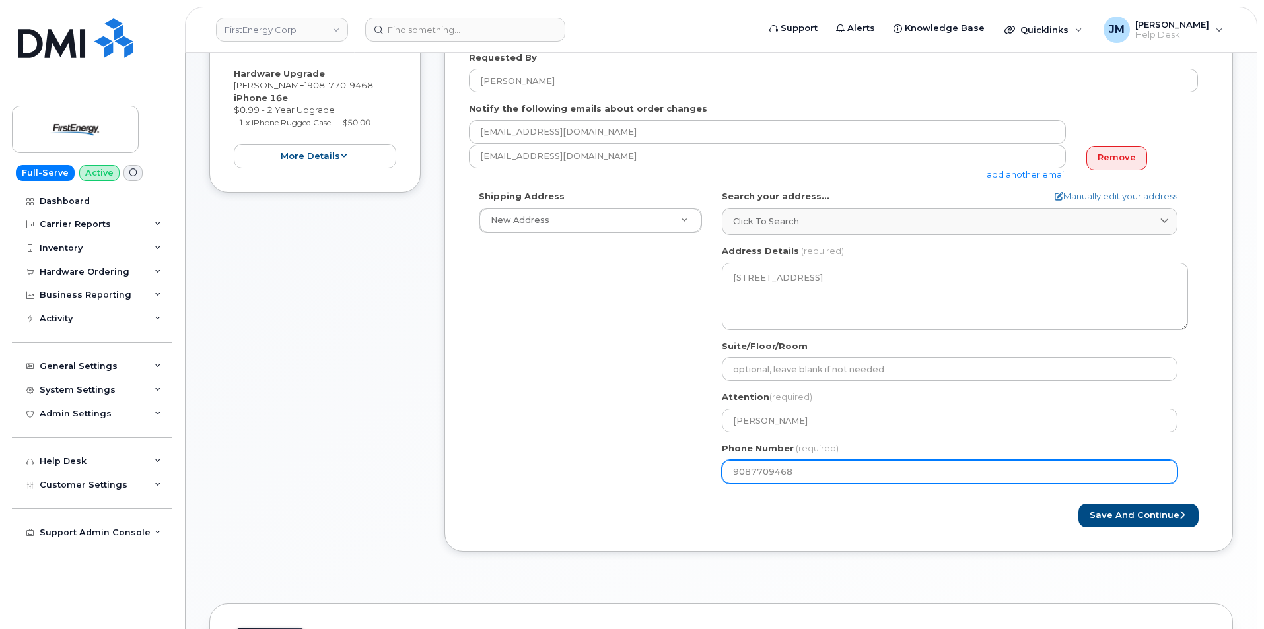
scroll to position [530, 0]
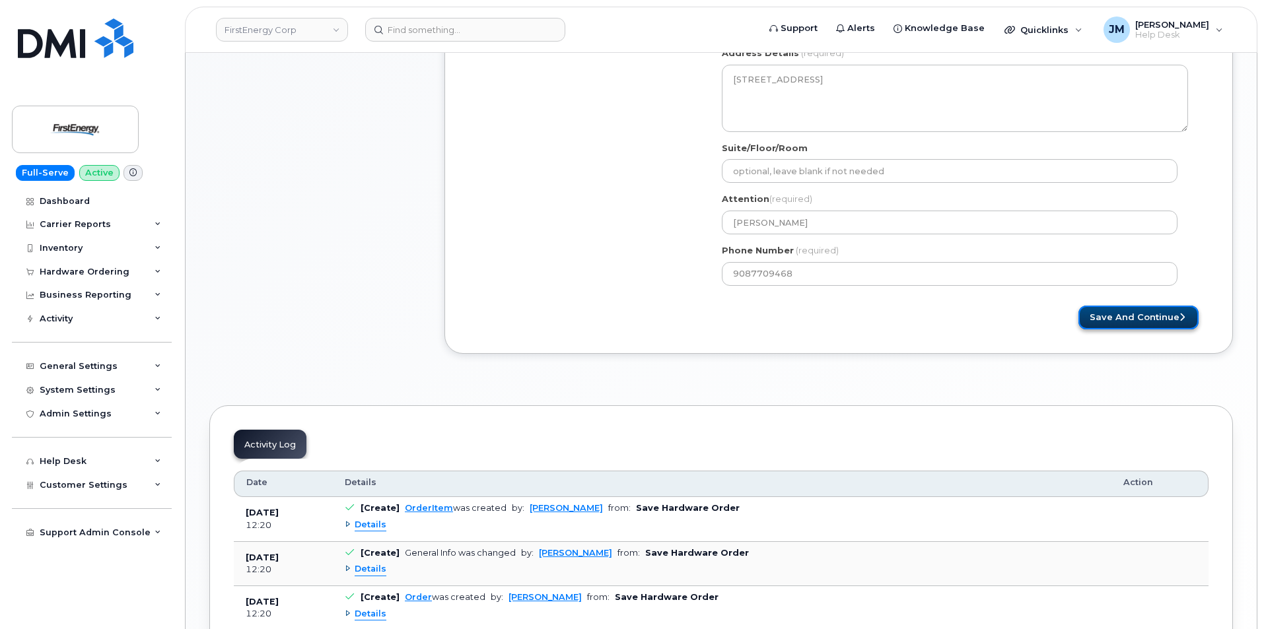
click at [1145, 316] on button "Save and Continue" at bounding box center [1138, 318] width 120 height 24
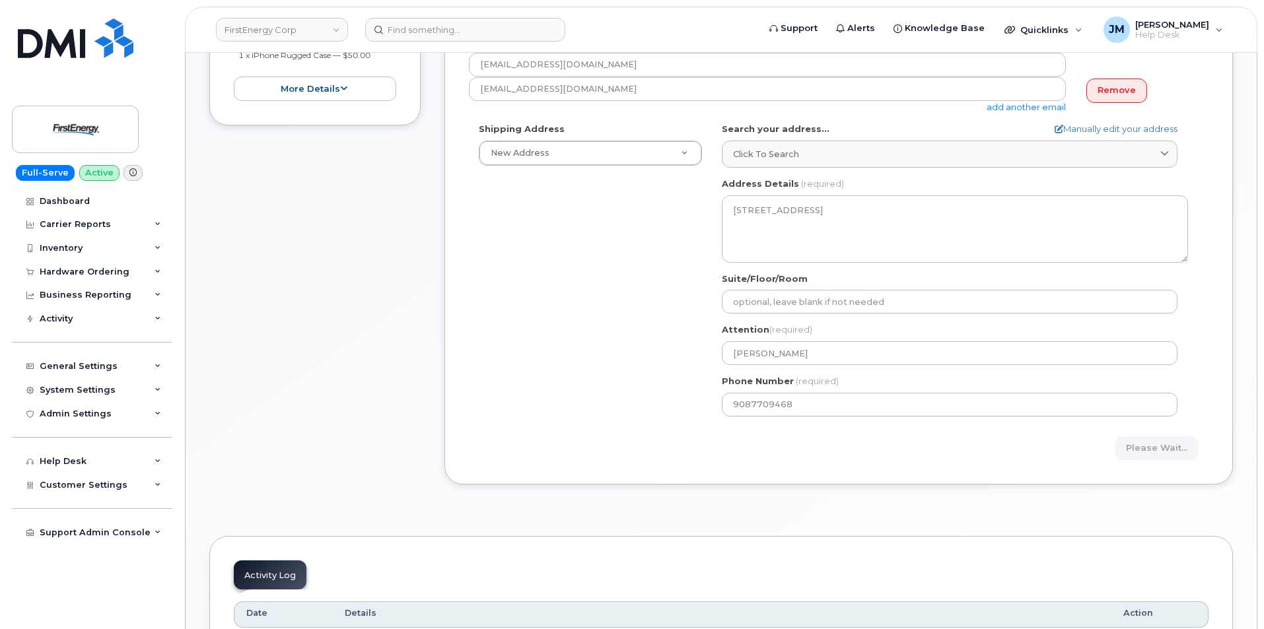
scroll to position [398, 0]
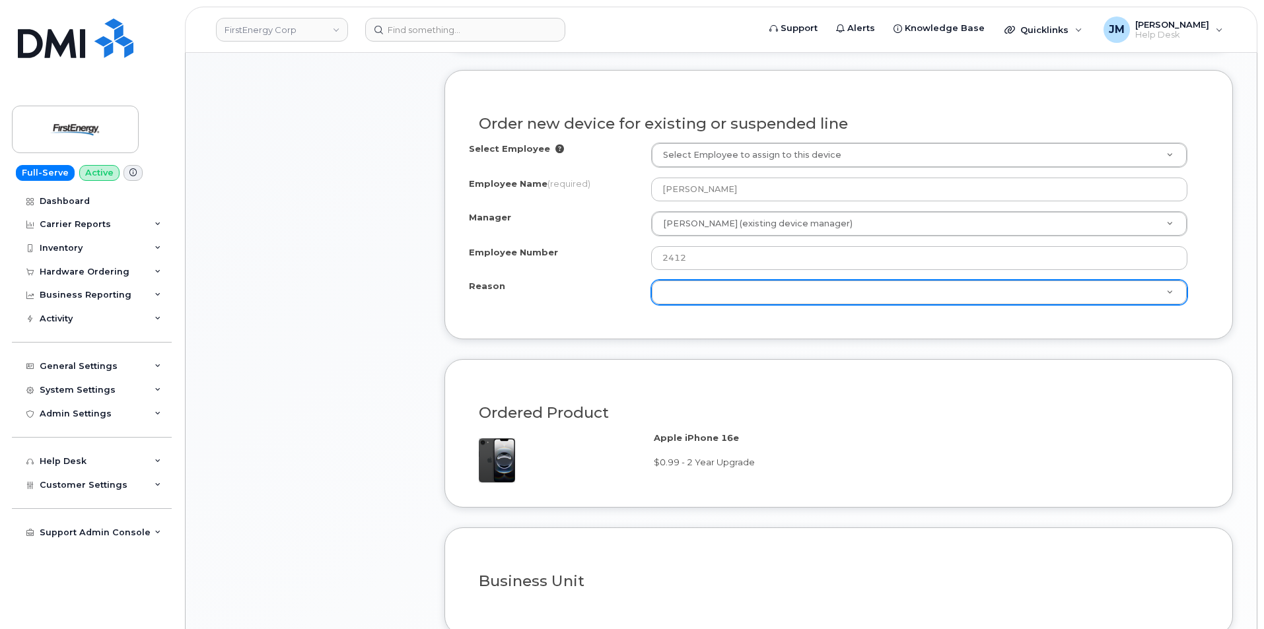
scroll to position [728, 0]
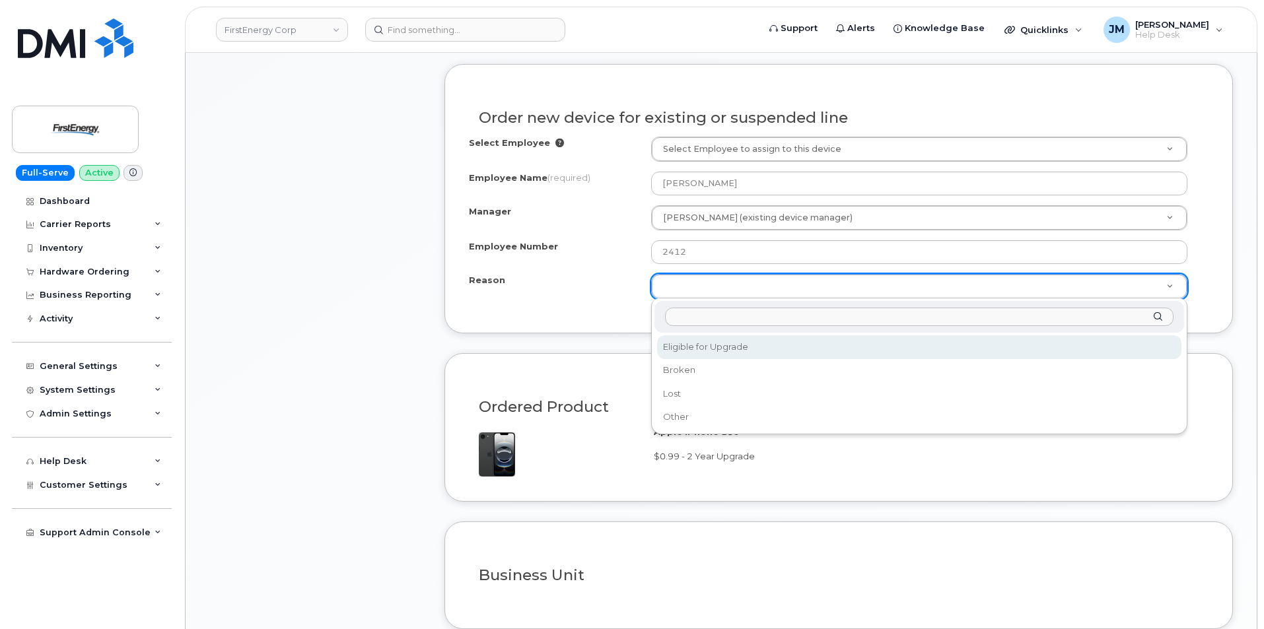
select select "eligible_for_upgrade"
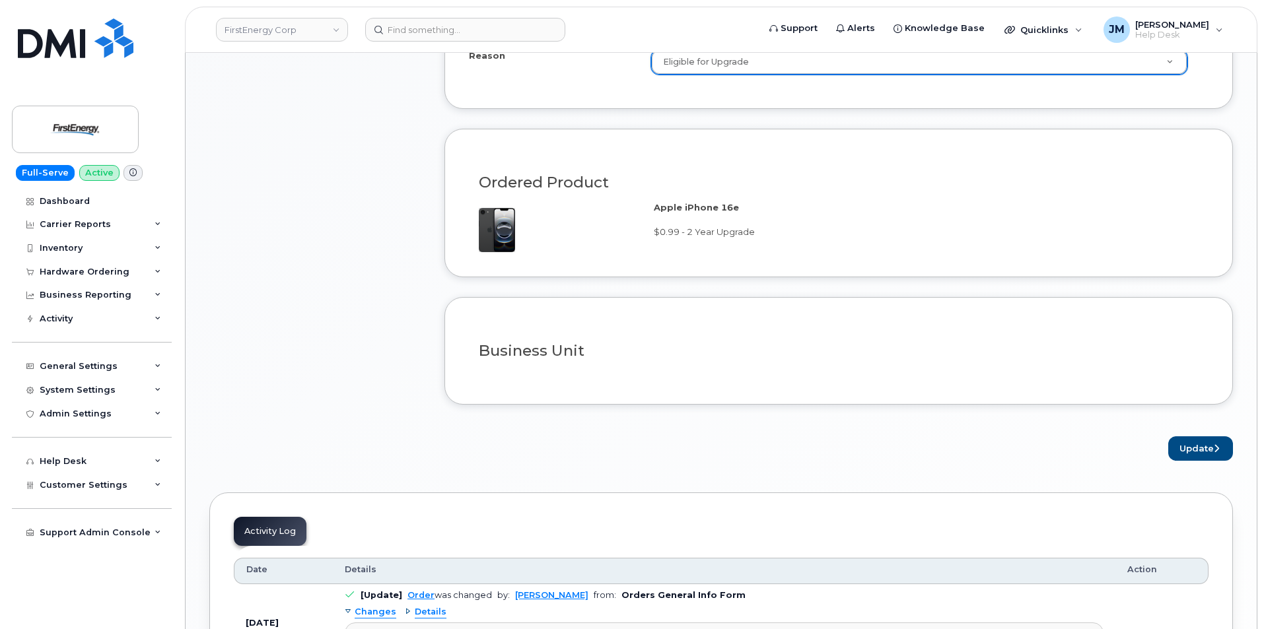
scroll to position [993, 0]
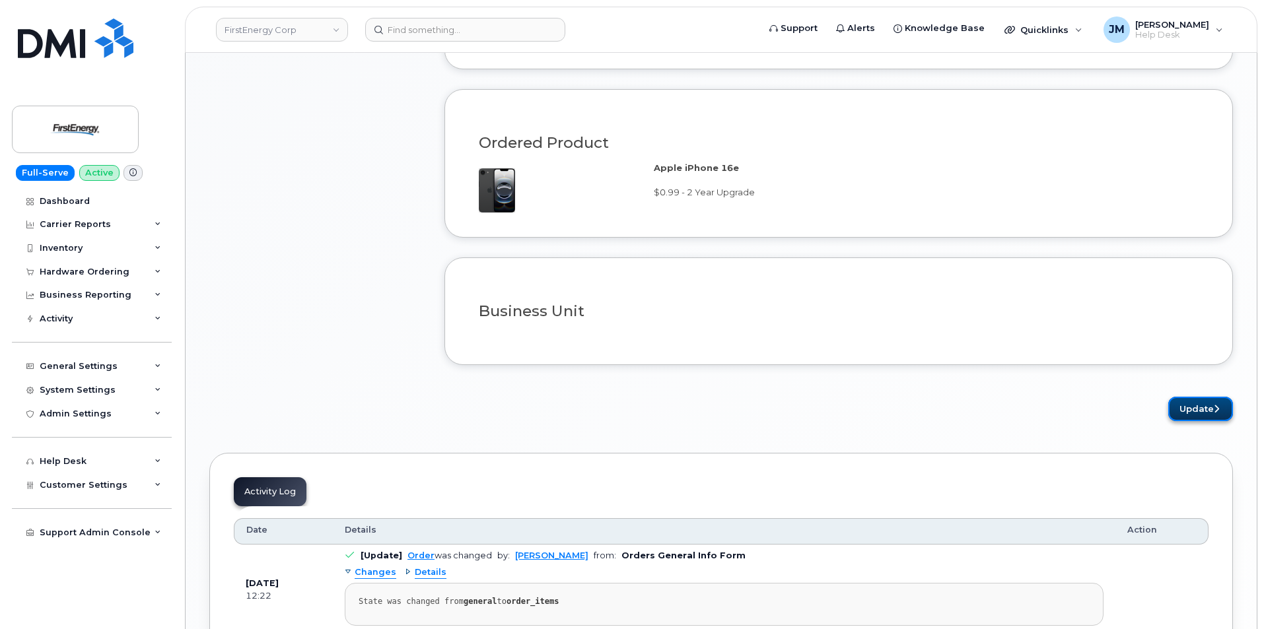
click at [1201, 409] on button "Update" at bounding box center [1200, 409] width 65 height 24
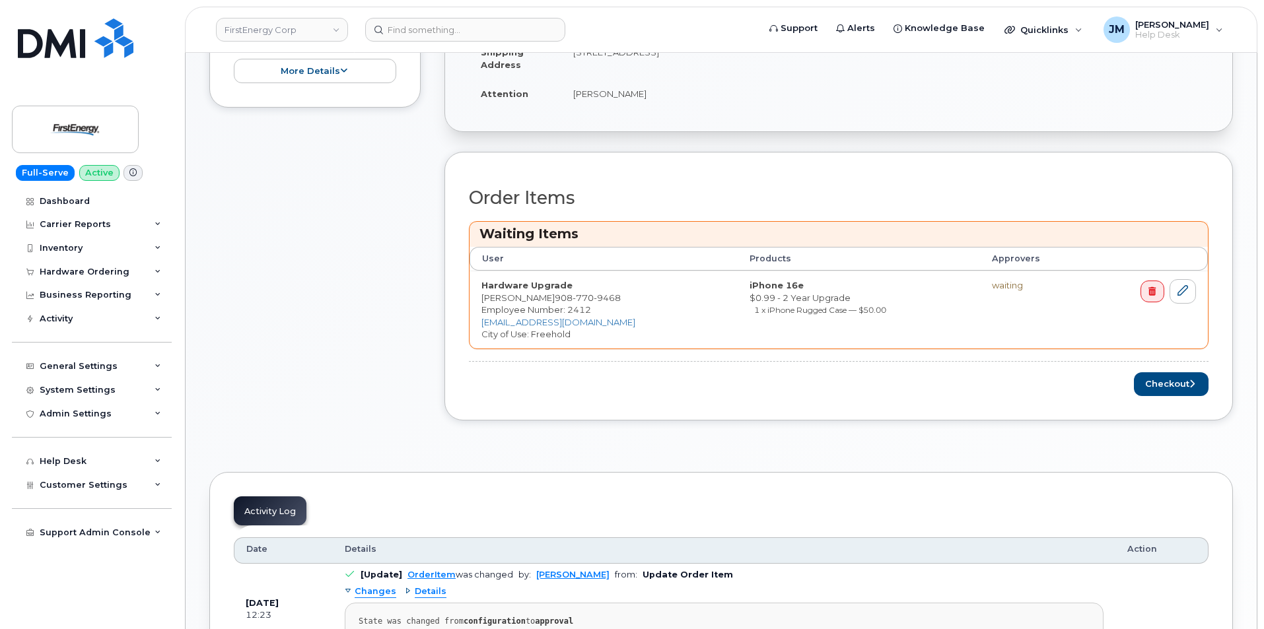
scroll to position [596, 0]
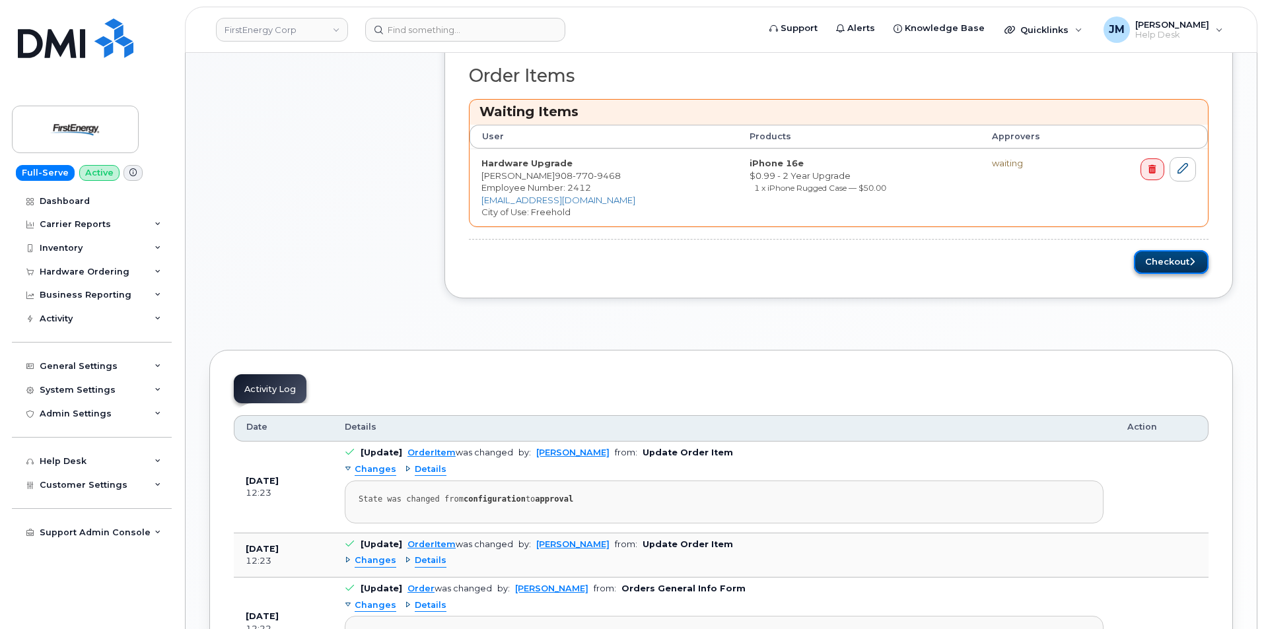
click at [1161, 262] on button "Checkout" at bounding box center [1171, 262] width 75 height 24
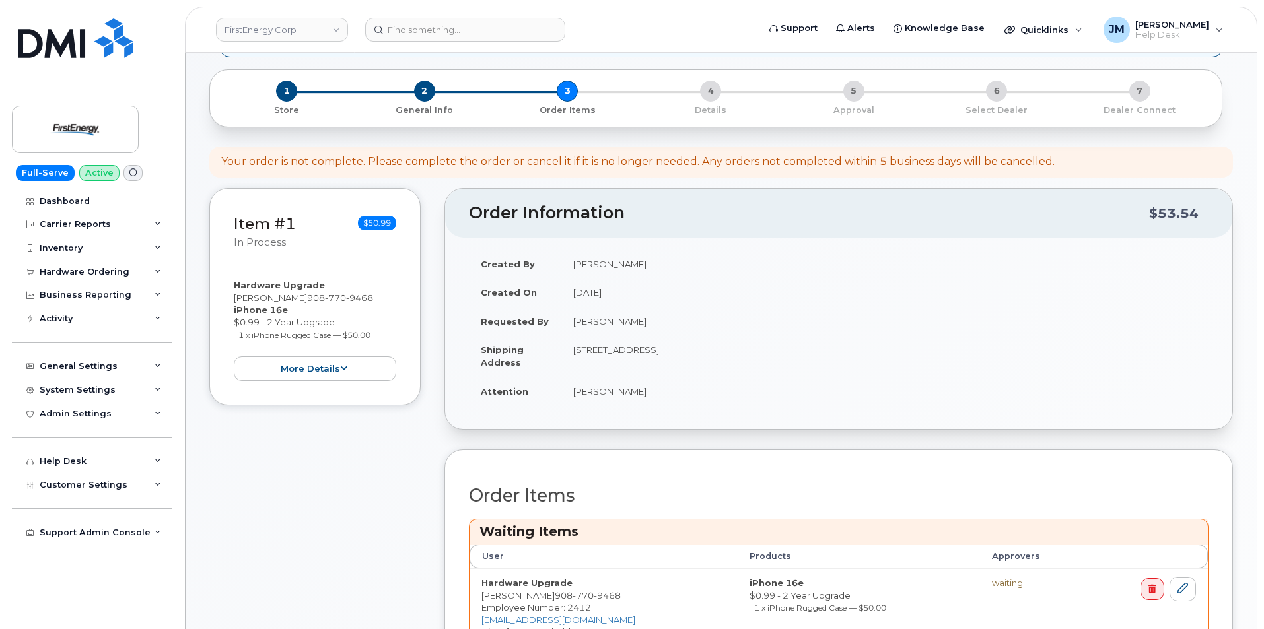
scroll to position [133, 0]
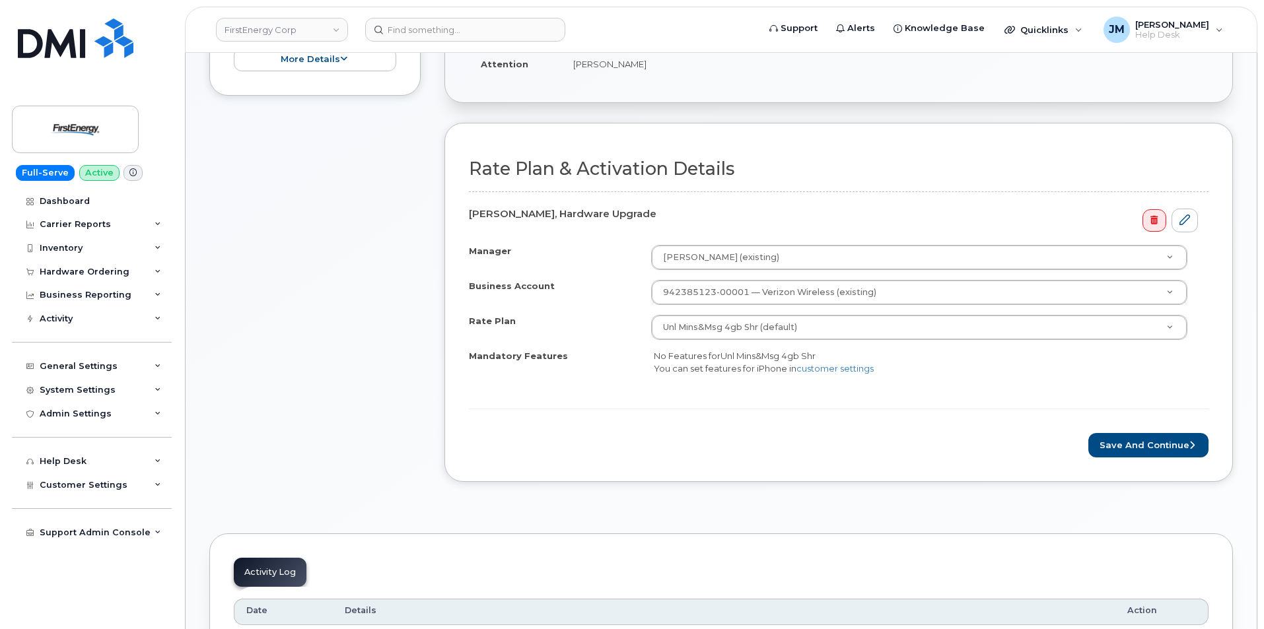
scroll to position [552, 0]
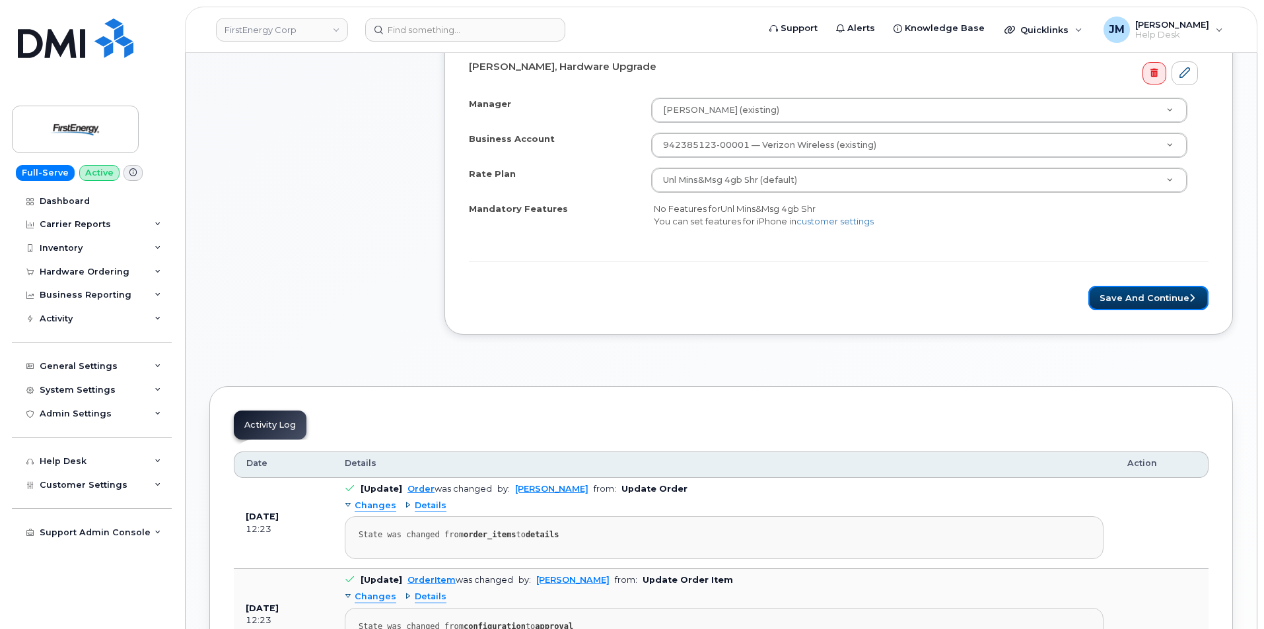
click at [1112, 297] on button "Save and Continue" at bounding box center [1148, 298] width 120 height 24
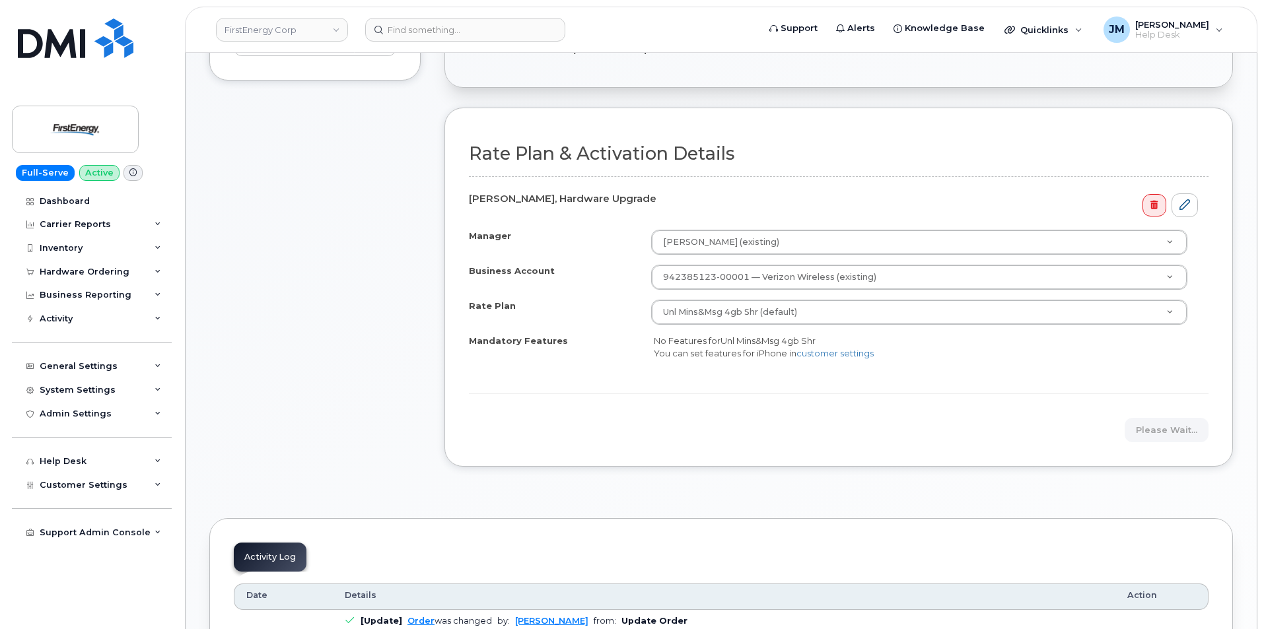
scroll to position [396, 0]
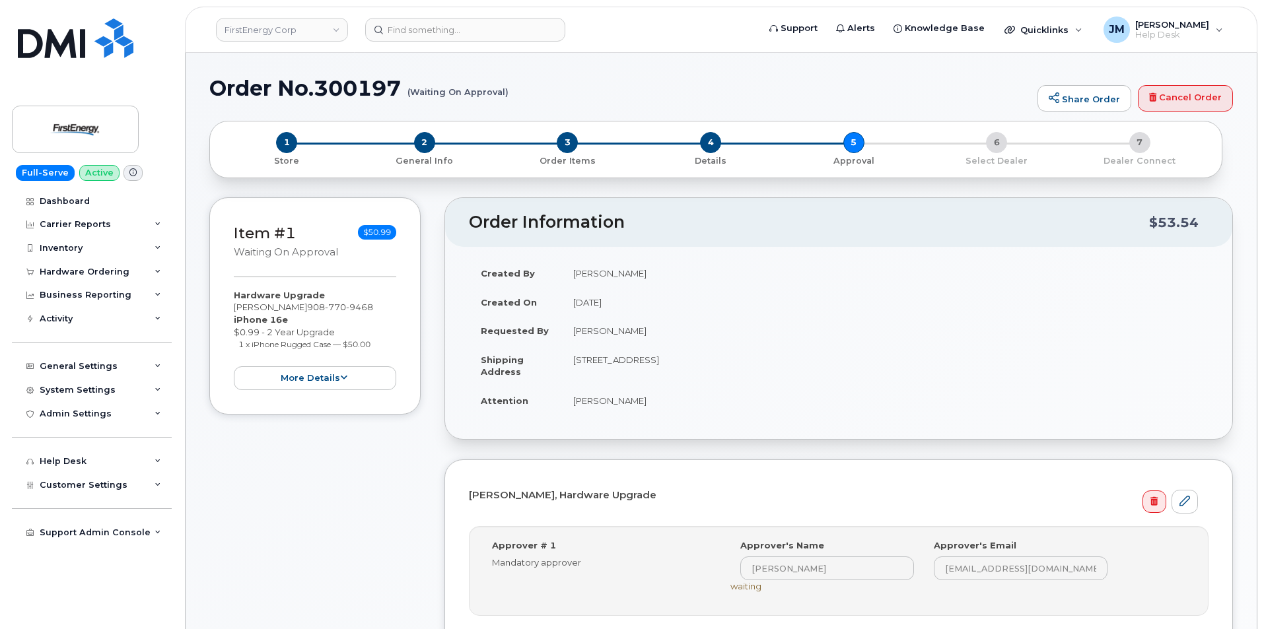
scroll to position [2, 0]
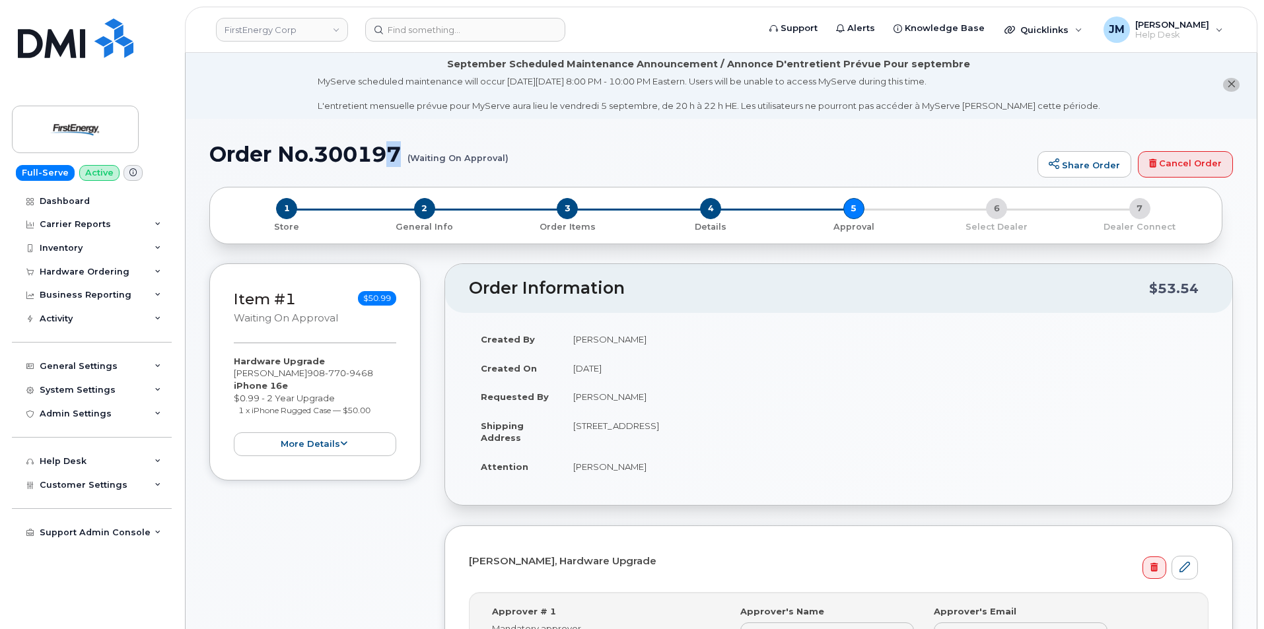
drag, startPoint x: 516, startPoint y: 159, endPoint x: 330, endPoint y: 153, distance: 186.3
click at [391, 156] on h1 "Order No.300197 (Waiting On Approval)" at bounding box center [620, 154] width 822 height 23
drag, startPoint x: 209, startPoint y: 155, endPoint x: 524, endPoint y: 171, distance: 314.8
click at [524, 171] on div "Order No.300197 (Waiting On Approval) Share Order Cancel Order" at bounding box center [721, 165] width 1024 height 44
copy h1 "Order No.300197 (Waiting On Approval)"
